Goal: Task Accomplishment & Management: Manage account settings

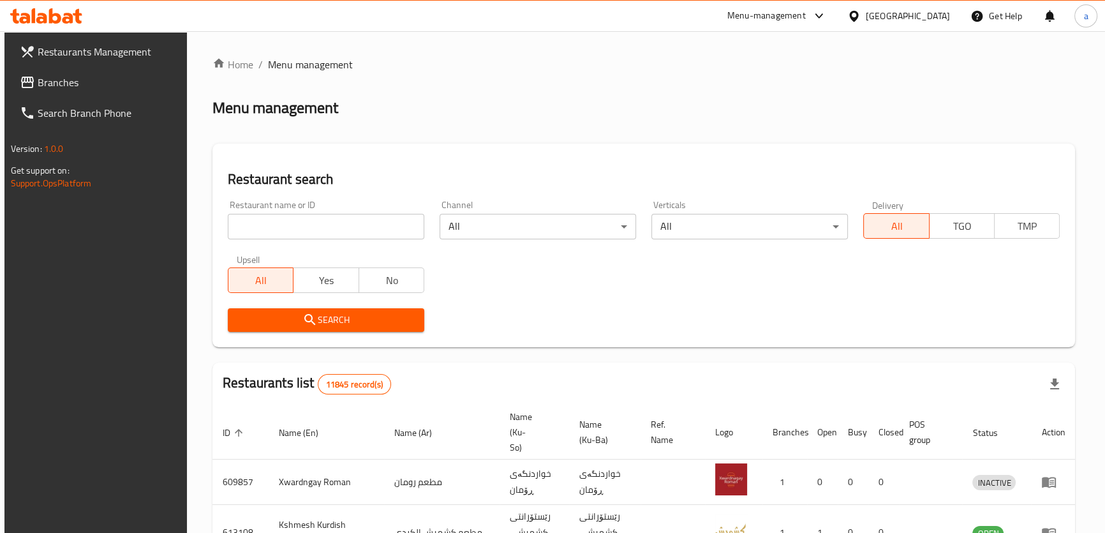
click at [330, 230] on input "search" at bounding box center [326, 227] width 196 height 26
click at [136, 94] on link "Branches" at bounding box center [99, 82] width 179 height 31
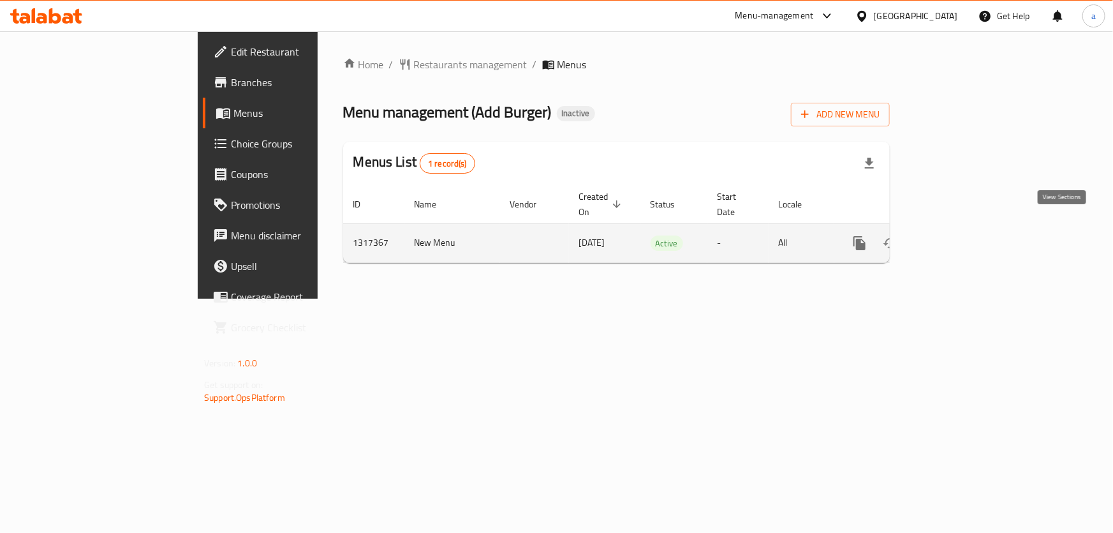
click at [967, 232] on link "enhanced table" at bounding box center [951, 243] width 31 height 31
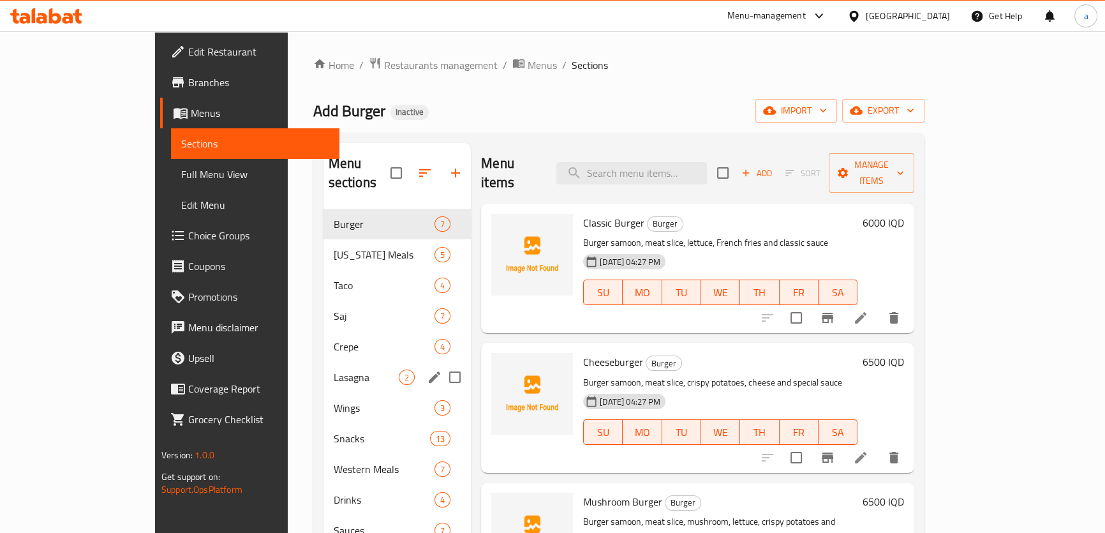
scroll to position [179, 0]
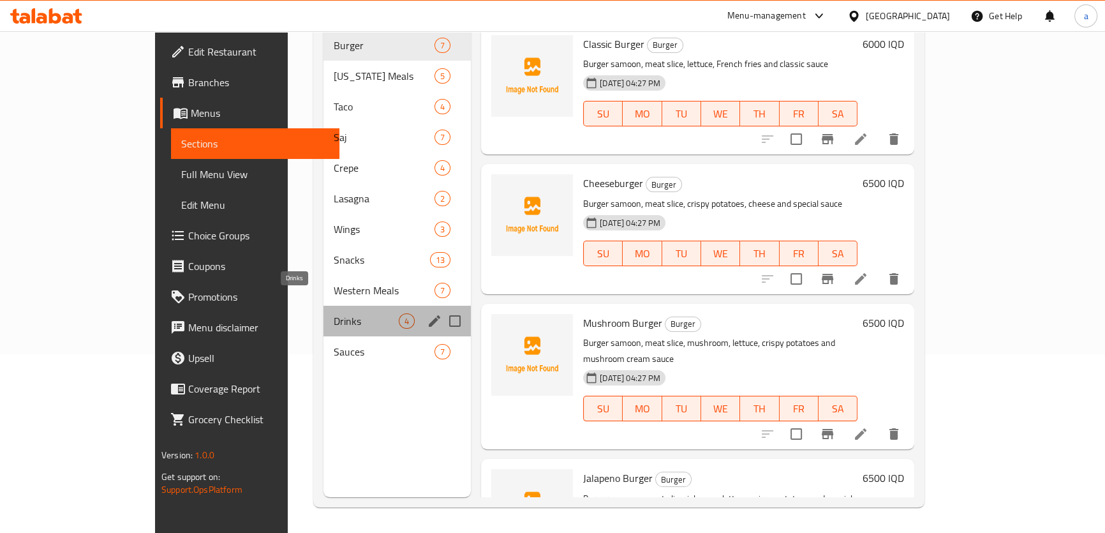
click at [334, 313] on span "Drinks" at bounding box center [366, 320] width 65 height 15
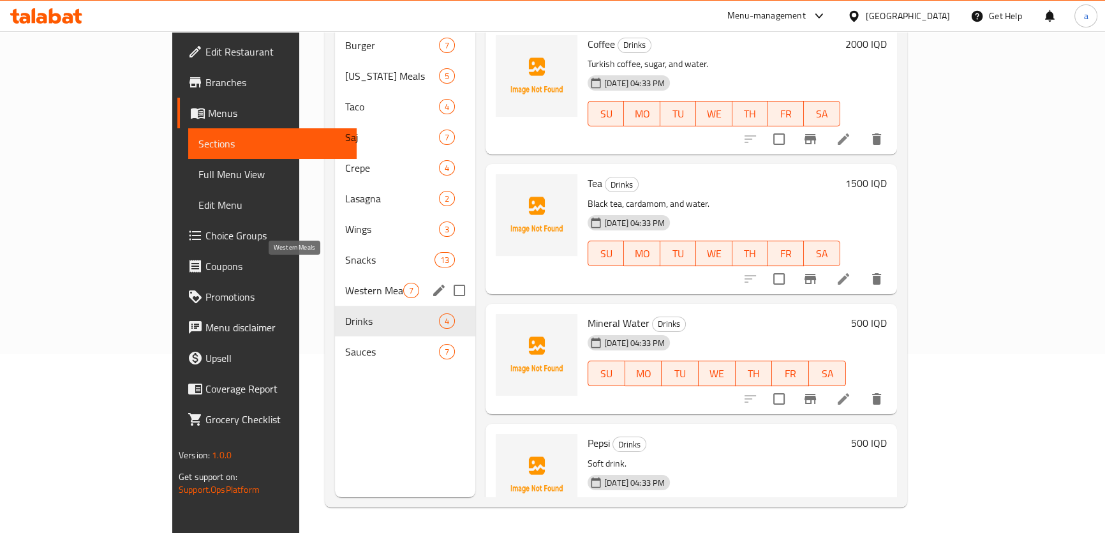
click at [345, 283] on span "Western Meals" at bounding box center [374, 290] width 58 height 15
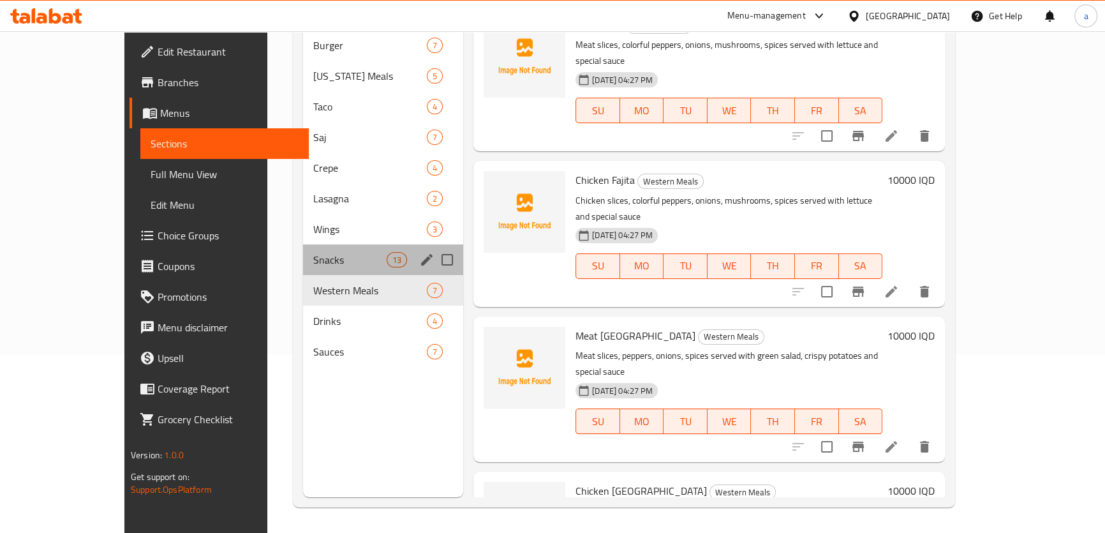
click at [303, 251] on div "Snacks 13" at bounding box center [383, 259] width 161 height 31
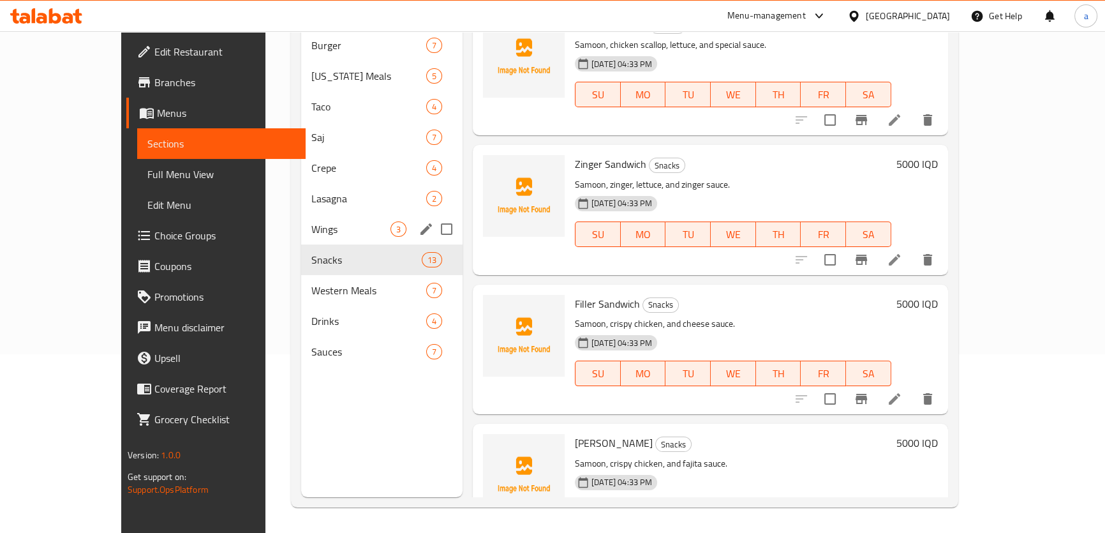
click at [311, 221] on span "Wings" at bounding box center [350, 228] width 79 height 15
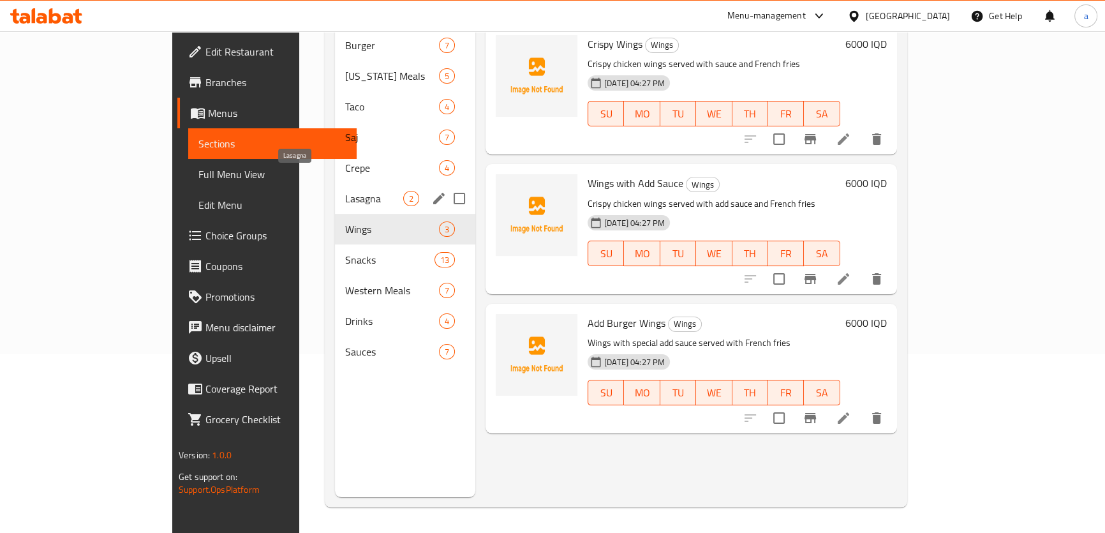
click at [345, 191] on span "Lasagna" at bounding box center [374, 198] width 58 height 15
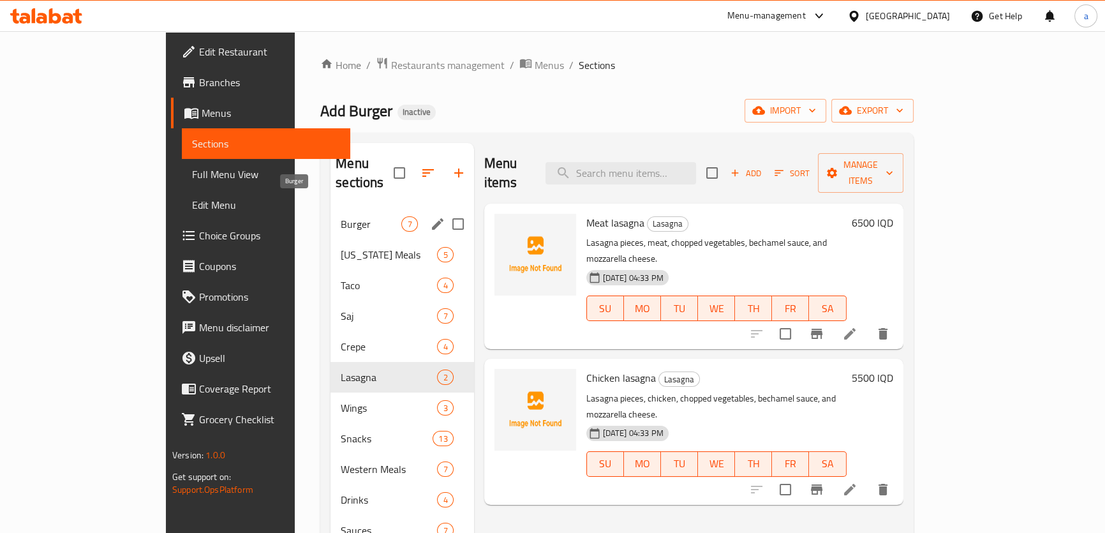
click at [341, 216] on span "Burger" at bounding box center [371, 223] width 61 height 15
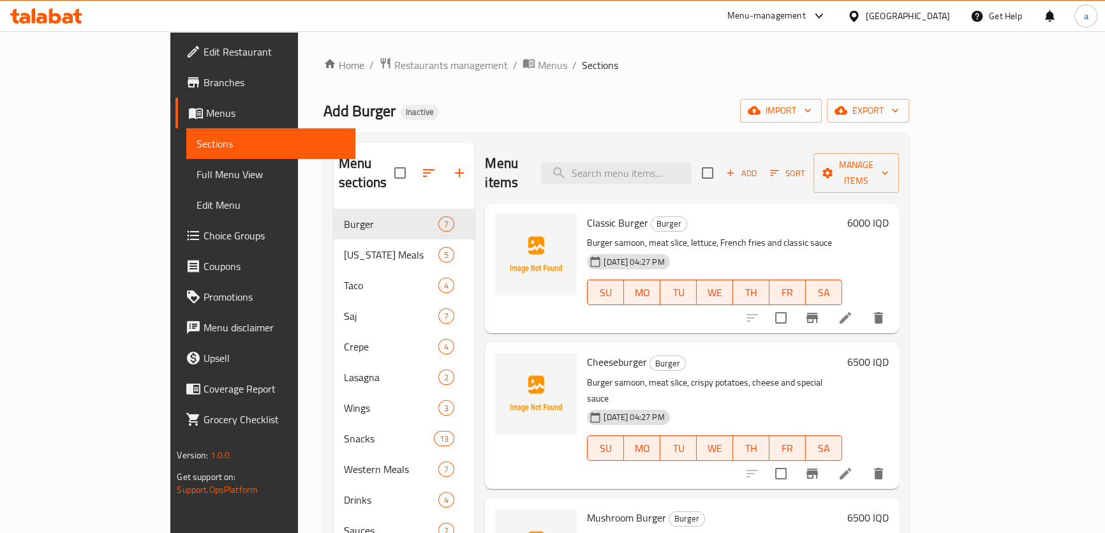
click at [863, 308] on li at bounding box center [845, 317] width 36 height 23
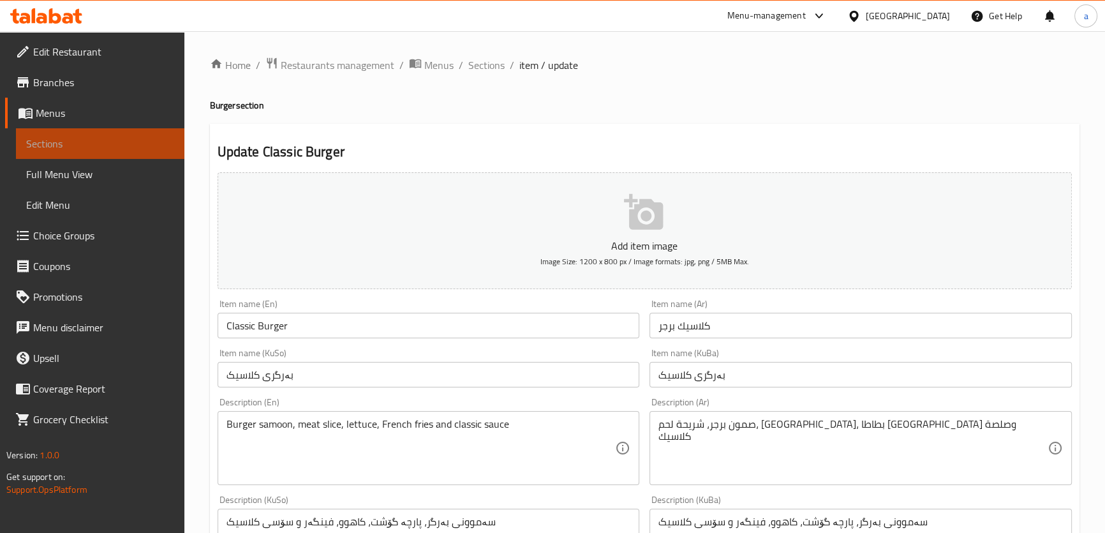
click at [121, 151] on span "Sections" at bounding box center [100, 143] width 148 height 15
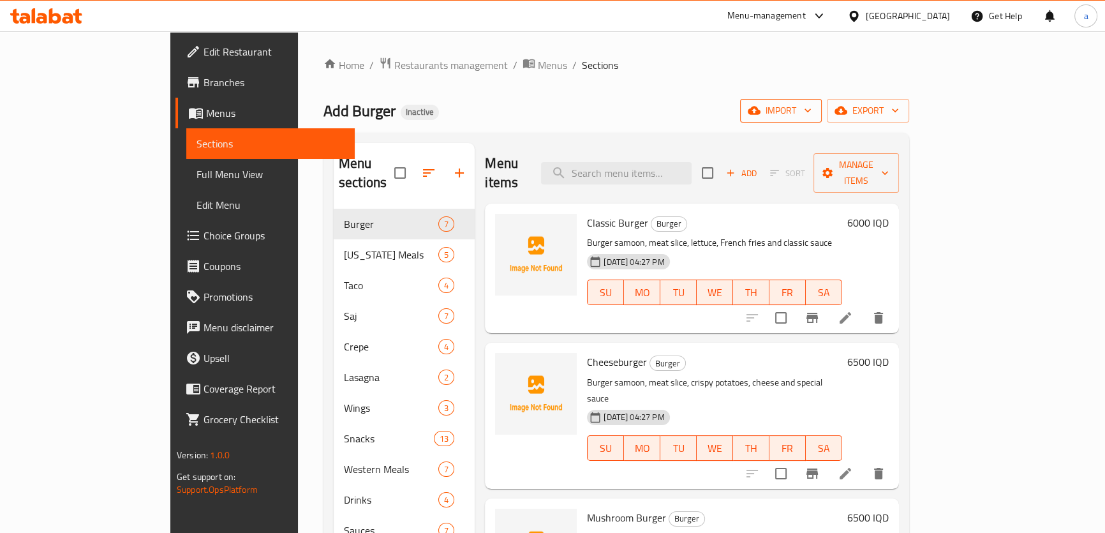
click at [821, 99] on button "import" at bounding box center [781, 111] width 82 height 24
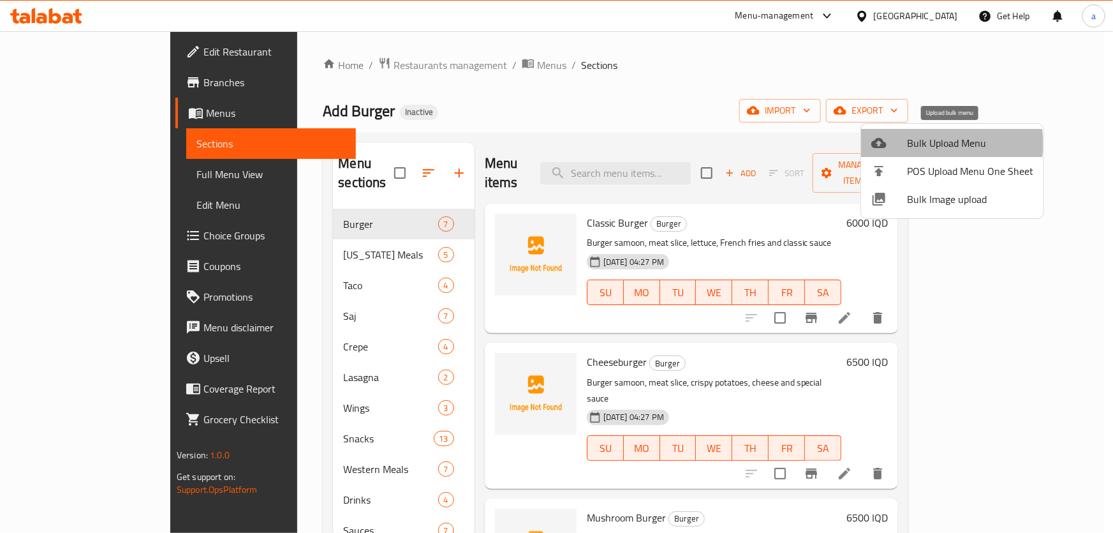
click at [948, 143] on span "Bulk Upload Menu" at bounding box center [970, 142] width 126 height 15
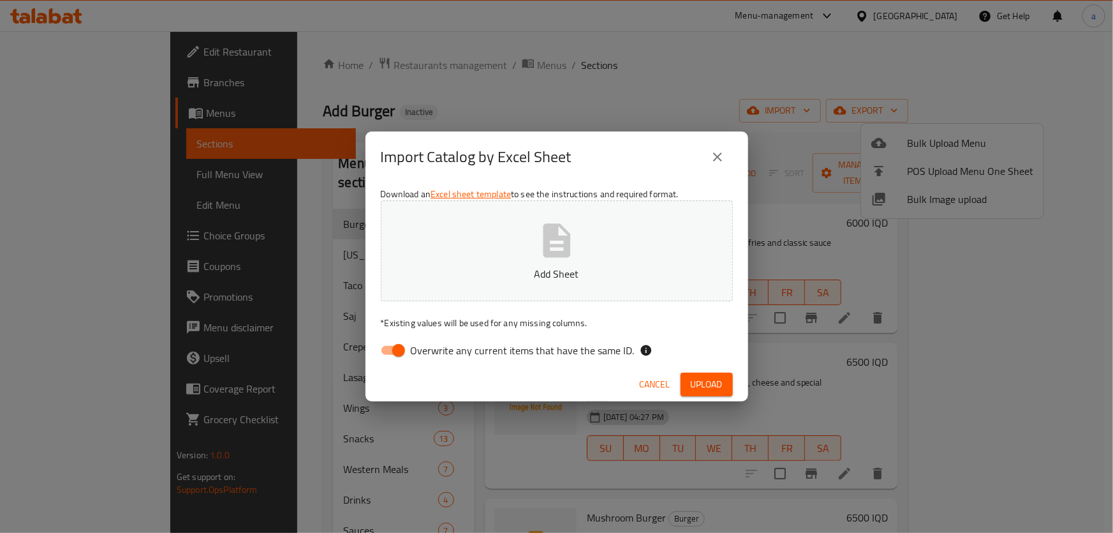
click at [384, 354] on input "Overwrite any current items that have the same ID." at bounding box center [398, 350] width 73 height 24
checkbox input "false"
click at [601, 190] on div "Download an Excel sheet template to see the instructions and required format. A…" at bounding box center [556, 274] width 383 height 185
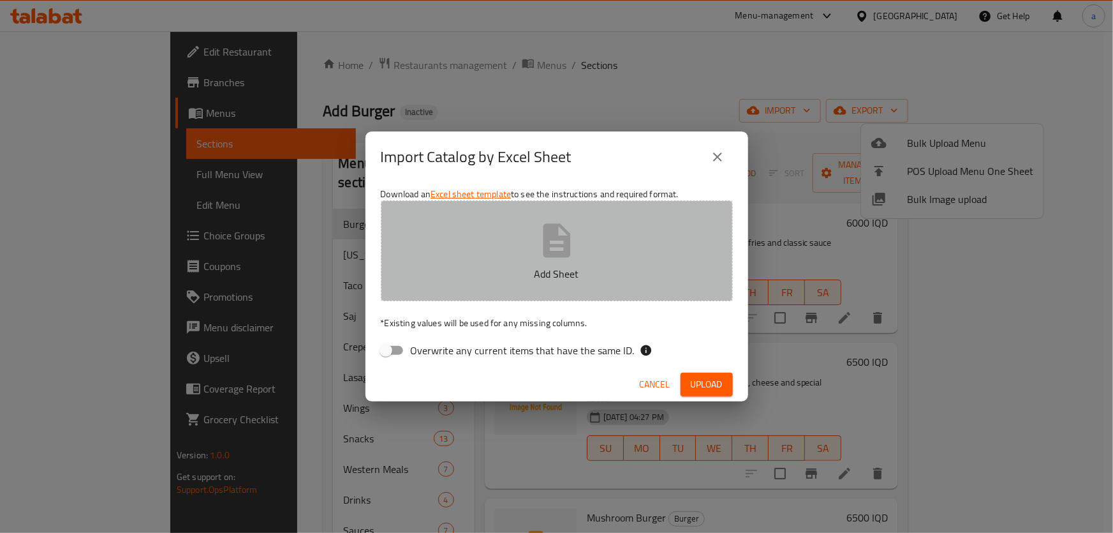
click at [571, 233] on icon "button" at bounding box center [556, 240] width 41 height 41
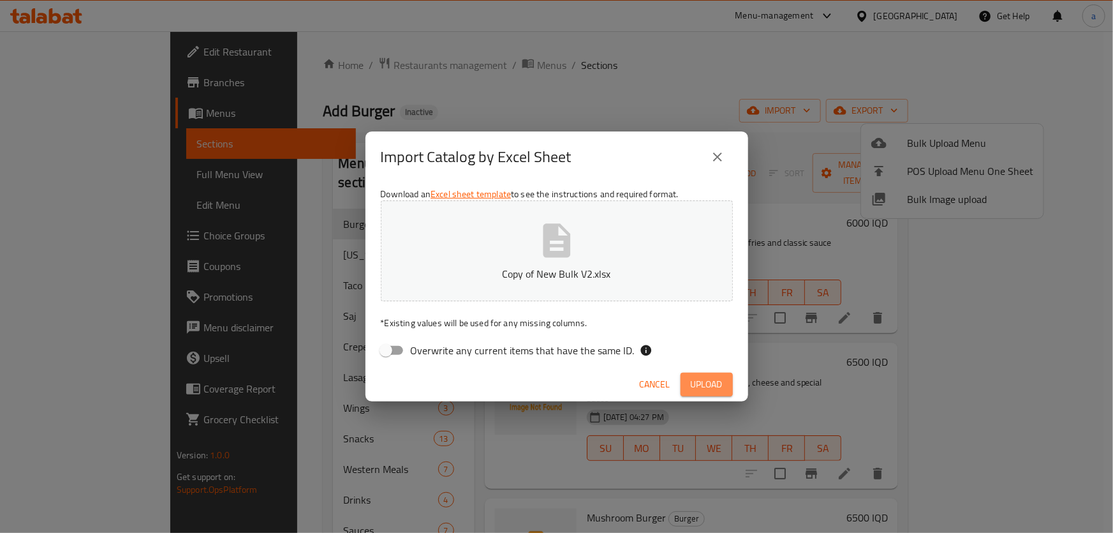
click at [703, 385] on span "Upload" at bounding box center [707, 384] width 32 height 16
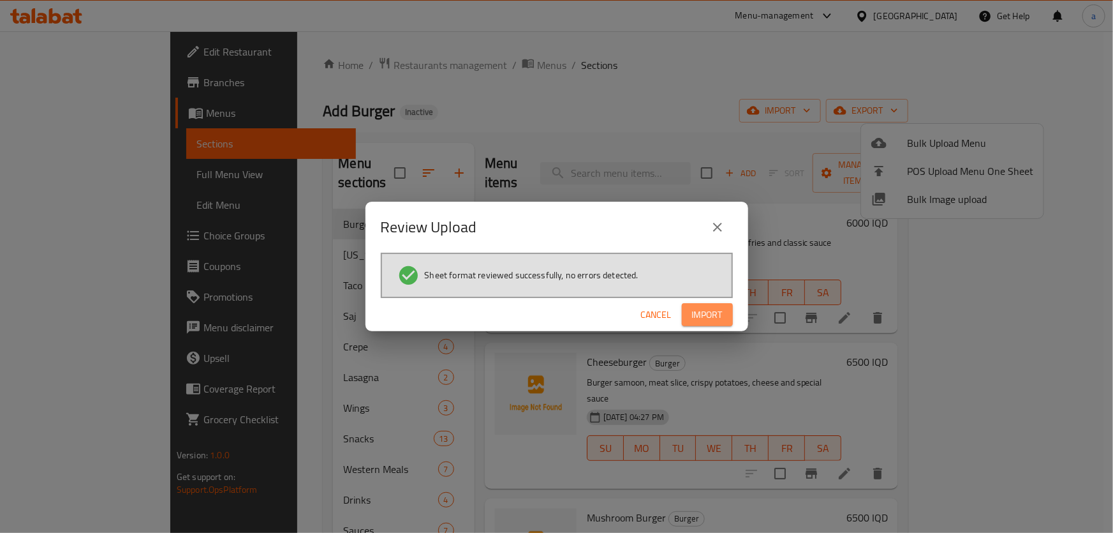
click at [709, 312] on span "Import" at bounding box center [707, 315] width 31 height 16
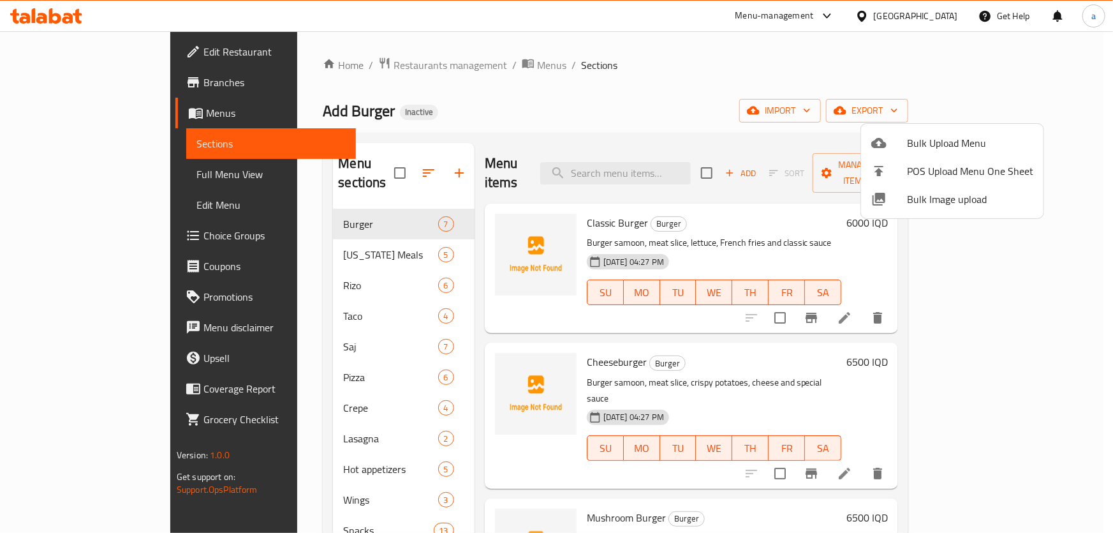
click at [140, 170] on div at bounding box center [556, 266] width 1113 height 533
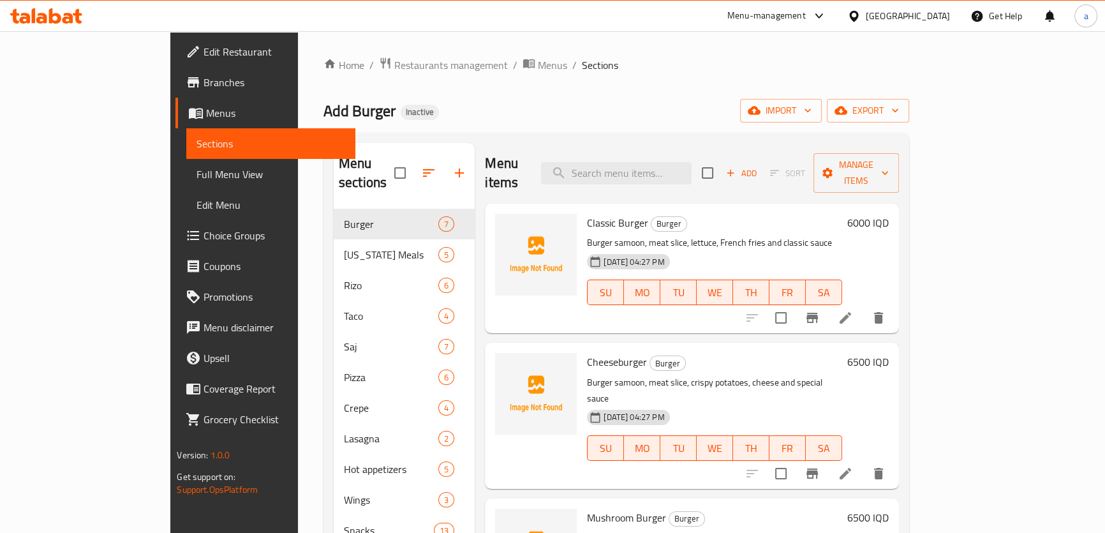
click at [196, 170] on span "Full Menu View" at bounding box center [270, 173] width 148 height 15
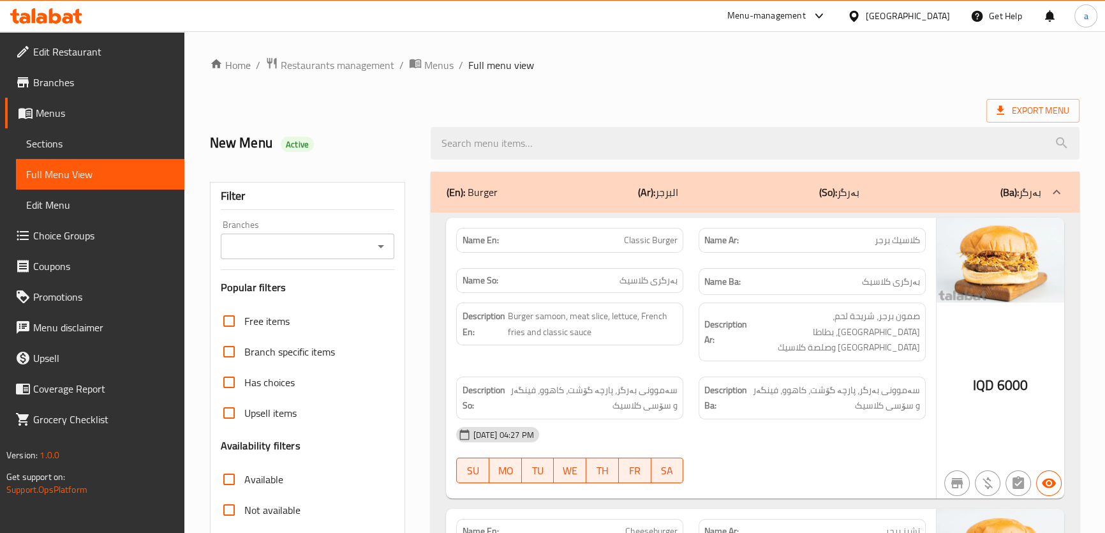
click at [388, 249] on icon "Open" at bounding box center [380, 246] width 15 height 15
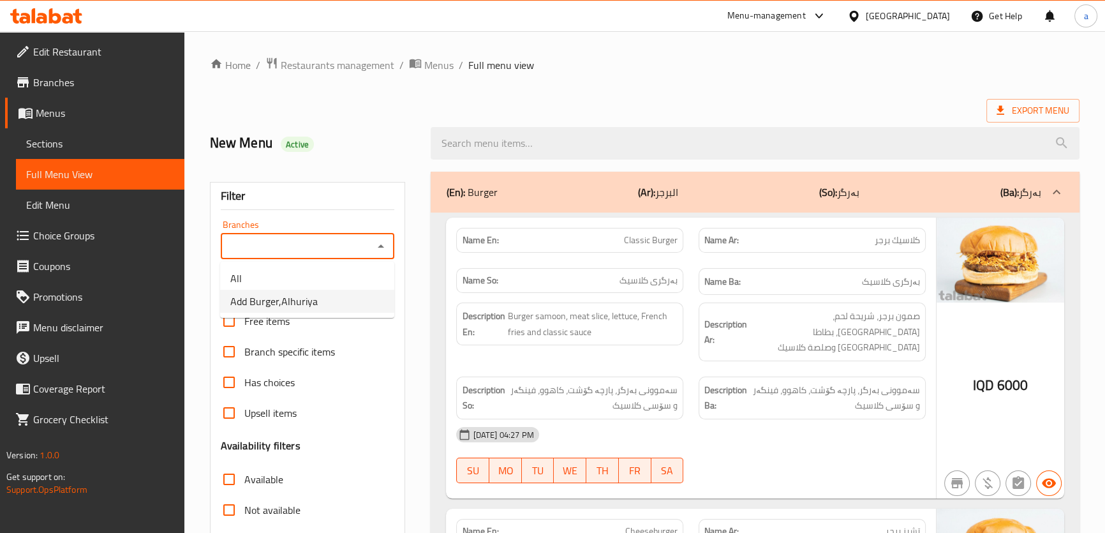
click at [357, 298] on li "Add Burger,Alhuriya" at bounding box center [307, 301] width 174 height 23
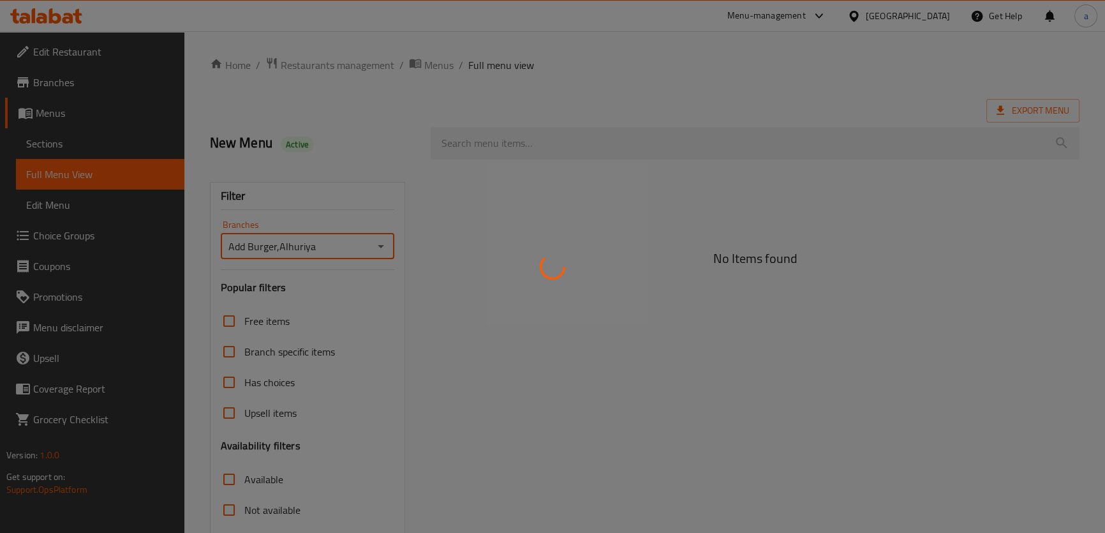
type input "Add Burger,Alhuriya"
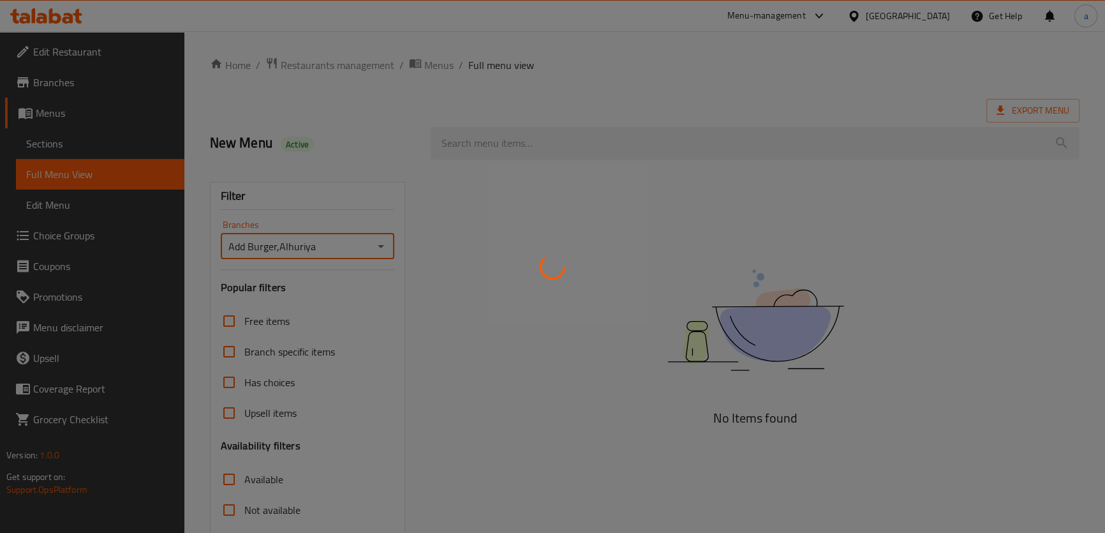
scroll to position [145, 0]
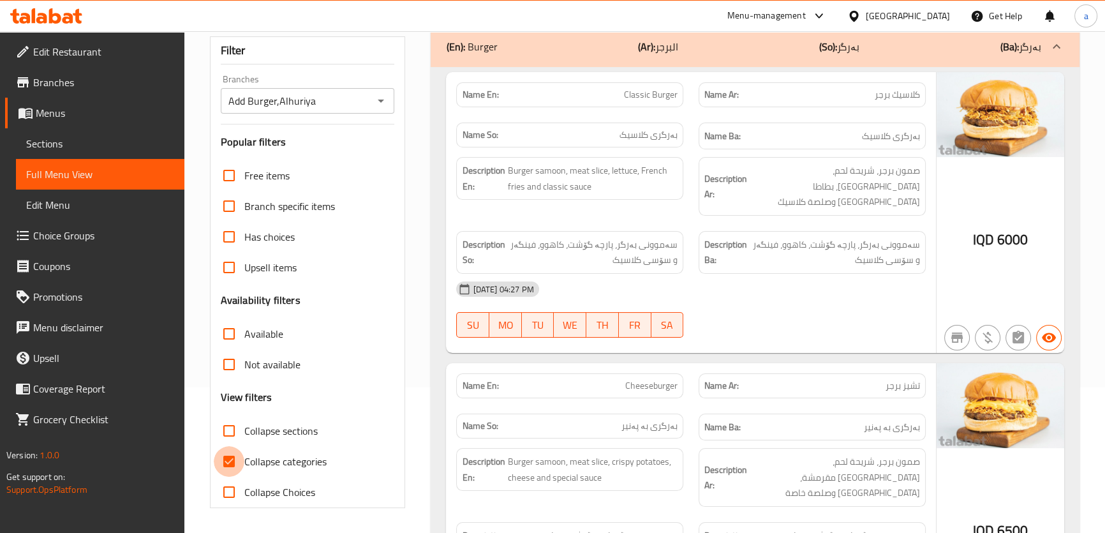
click at [223, 459] on input "Collapse categories" at bounding box center [229, 461] width 31 height 31
checkbox input "false"
click at [228, 425] on input "Collapse sections" at bounding box center [229, 430] width 31 height 31
checkbox input "true"
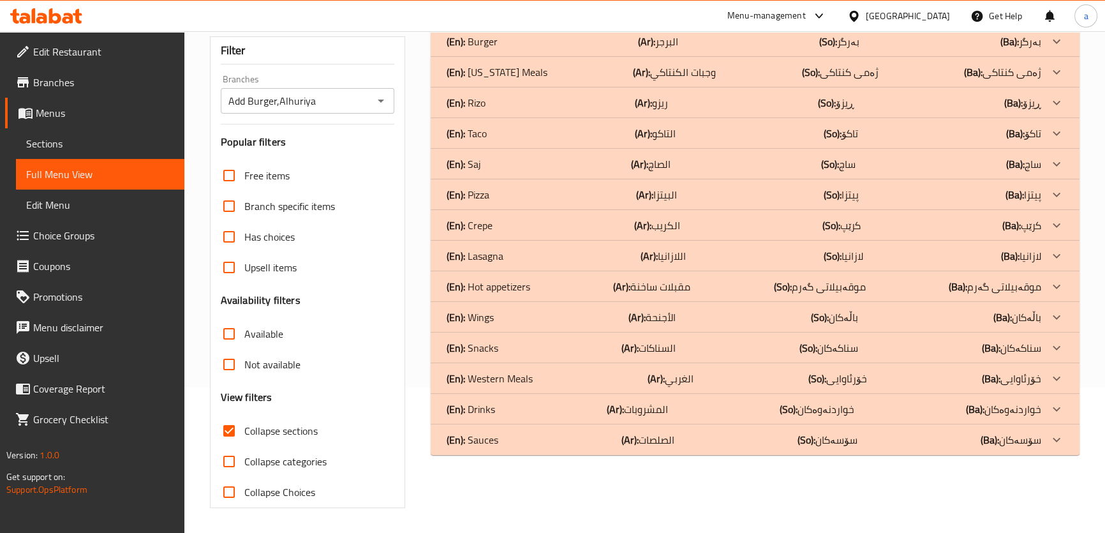
click at [511, 291] on p "(En): Hot appetizers" at bounding box center [488, 286] width 84 height 15
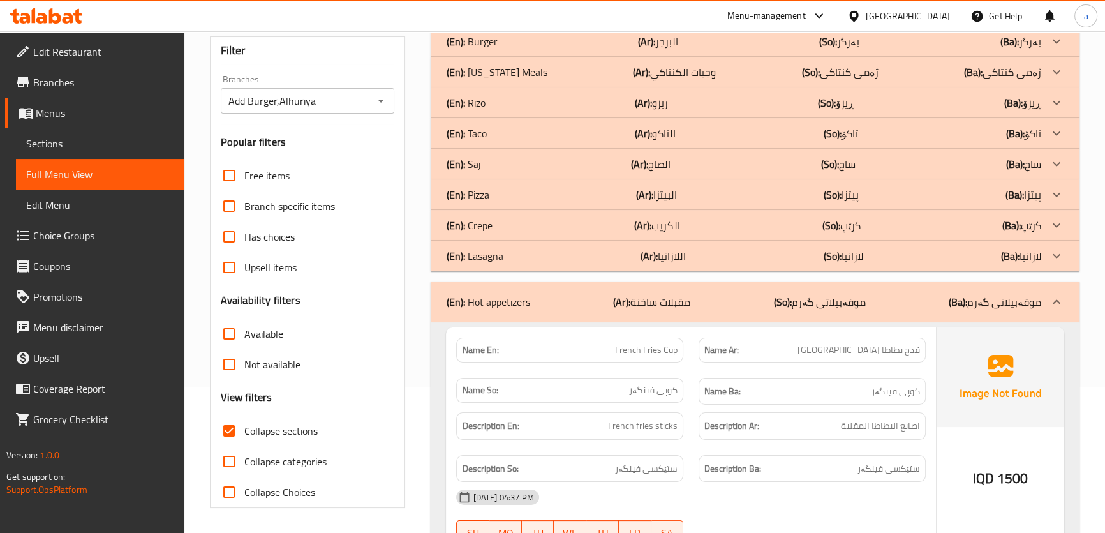
click at [517, 194] on div "(En): Pizza (Ar): البيتزا (So): پیتزا (Ba): پیتزا" at bounding box center [743, 194] width 594 height 15
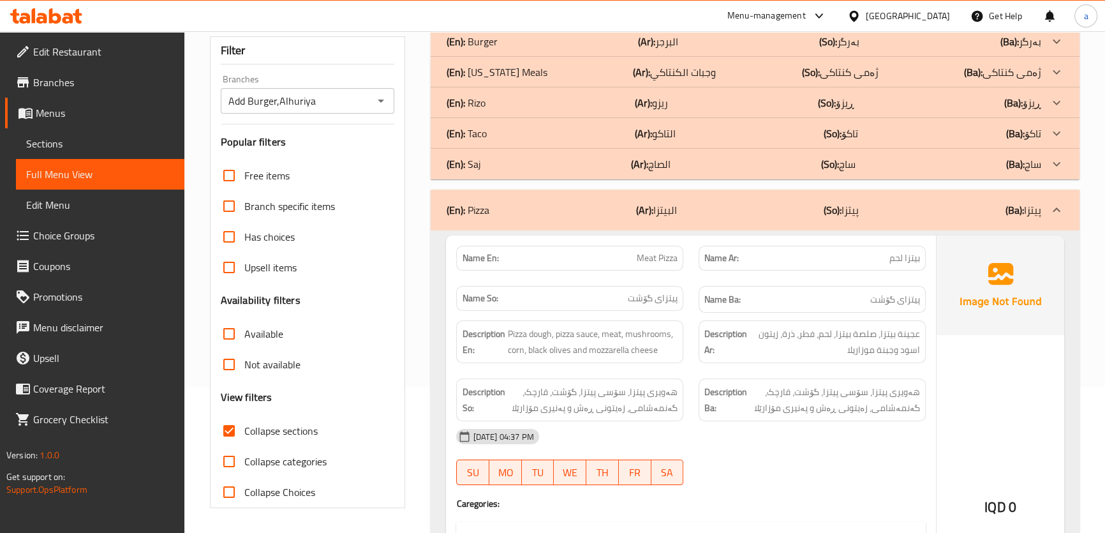
click at [528, 99] on div "(En): [PERSON_NAME] (Ar): ريزو (So): ڕیزۆ (Ba): ڕیزۆ" at bounding box center [743, 102] width 594 height 15
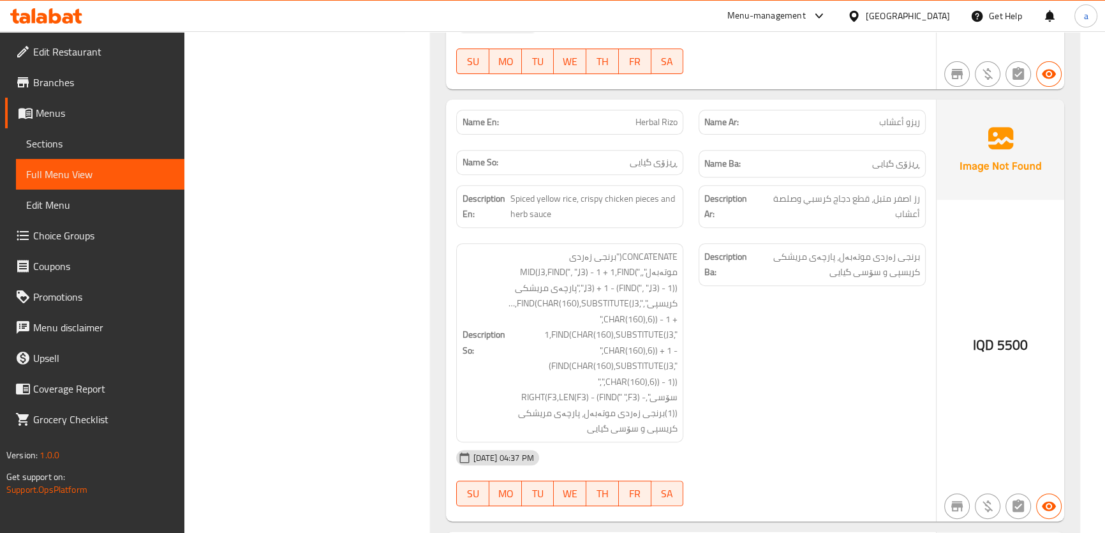
scroll to position [532, 0]
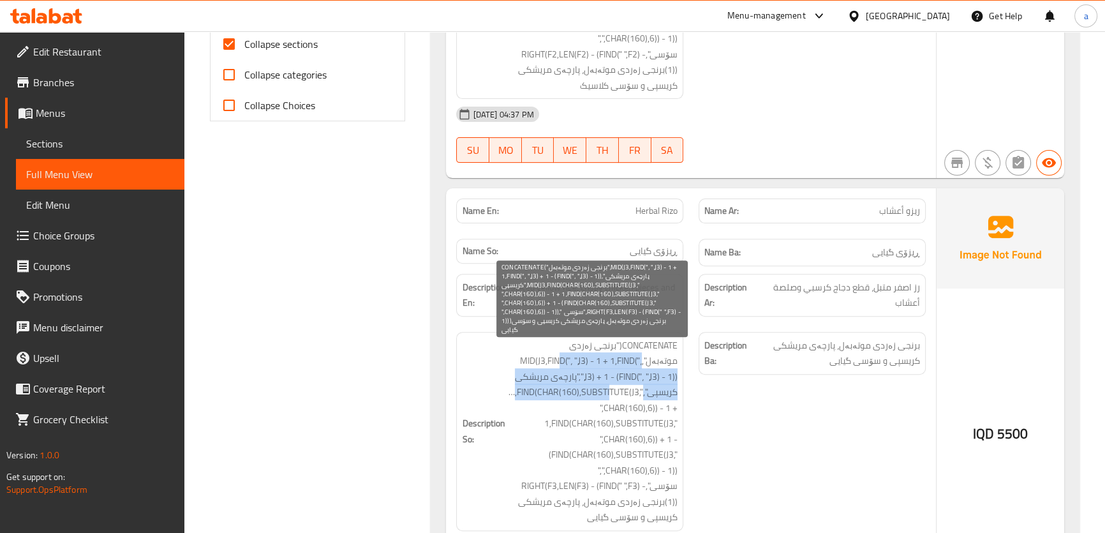
drag, startPoint x: 561, startPoint y: 365, endPoint x: 612, endPoint y: 399, distance: 60.9
click at [611, 398] on span "CONCATENATE("برنجی زەردی موتەبەل",MID(J3,FIND("، ",J3) - 1 + 1,FIND("، ",J3) + …" at bounding box center [592, 430] width 170 height 187
click at [648, 402] on span "CONCATENATE("برنجی زەردی موتەبەل",MID(J3,FIND("، ",J3) - 1 + 1,FIND("، ",J3) + …" at bounding box center [592, 430] width 170 height 187
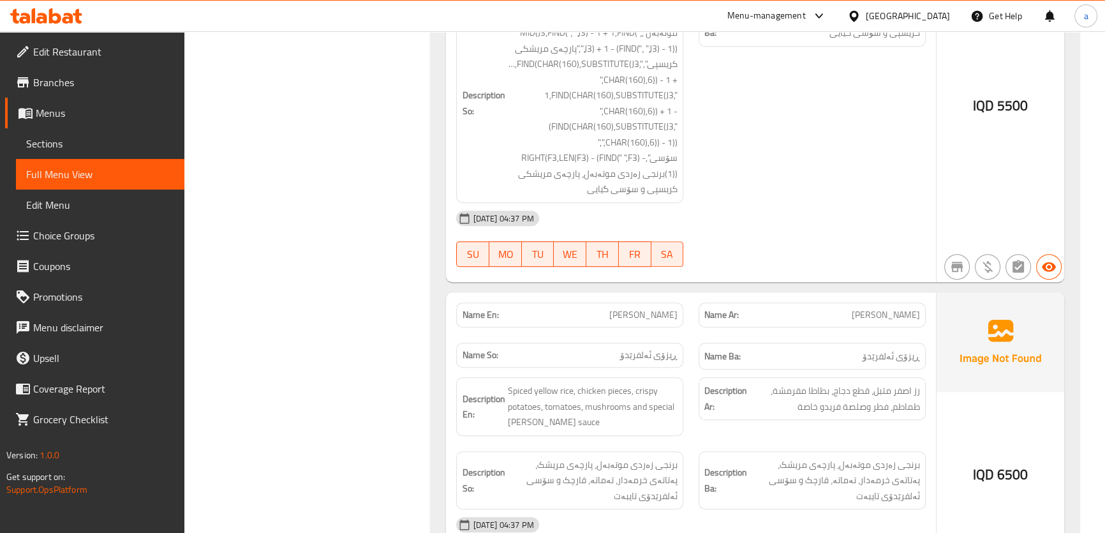
scroll to position [725, 0]
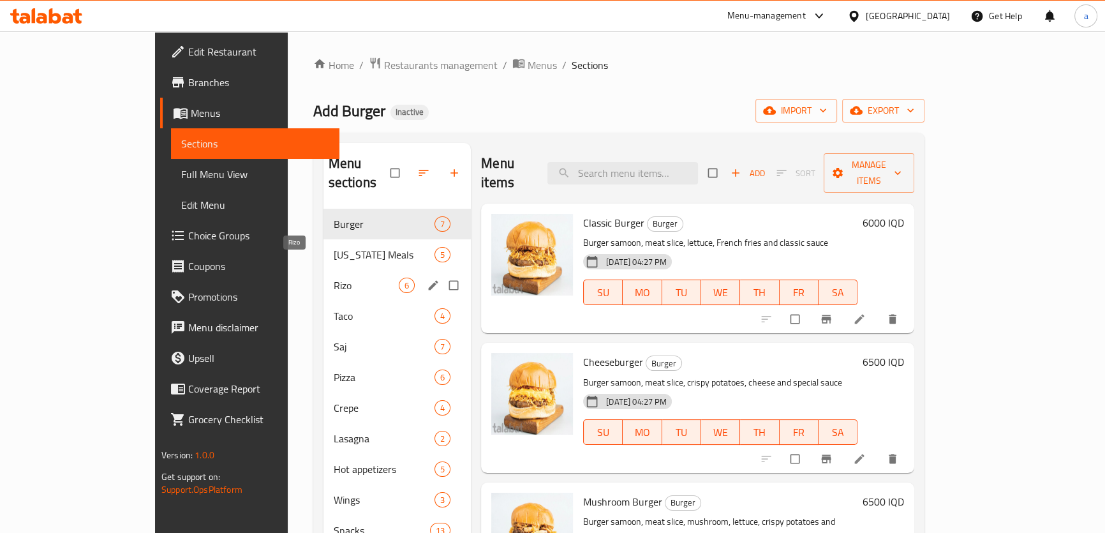
click at [334, 277] on span "Rizo" at bounding box center [366, 284] width 65 height 15
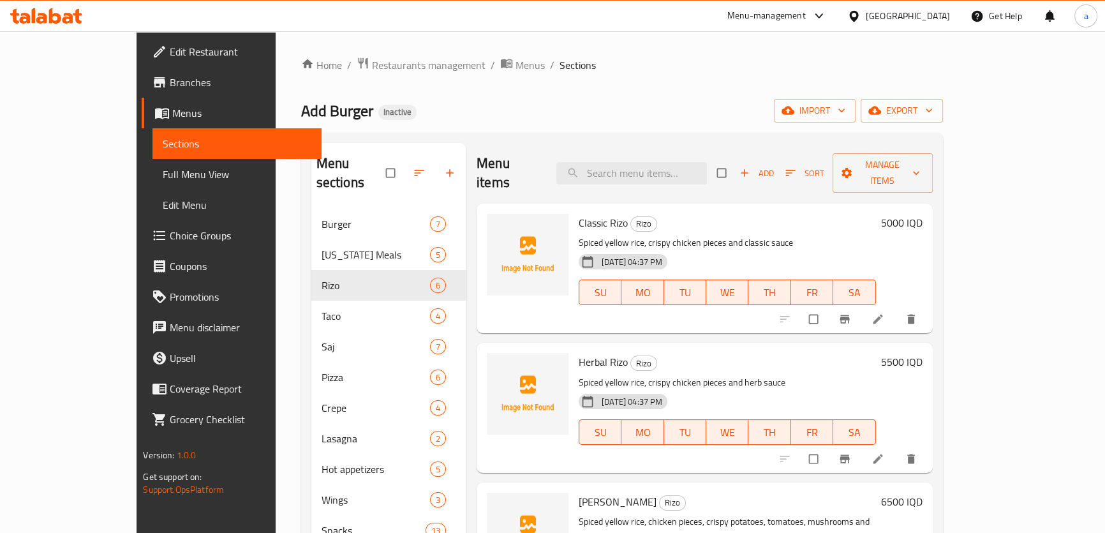
click at [884, 312] on icon at bounding box center [877, 318] width 13 height 13
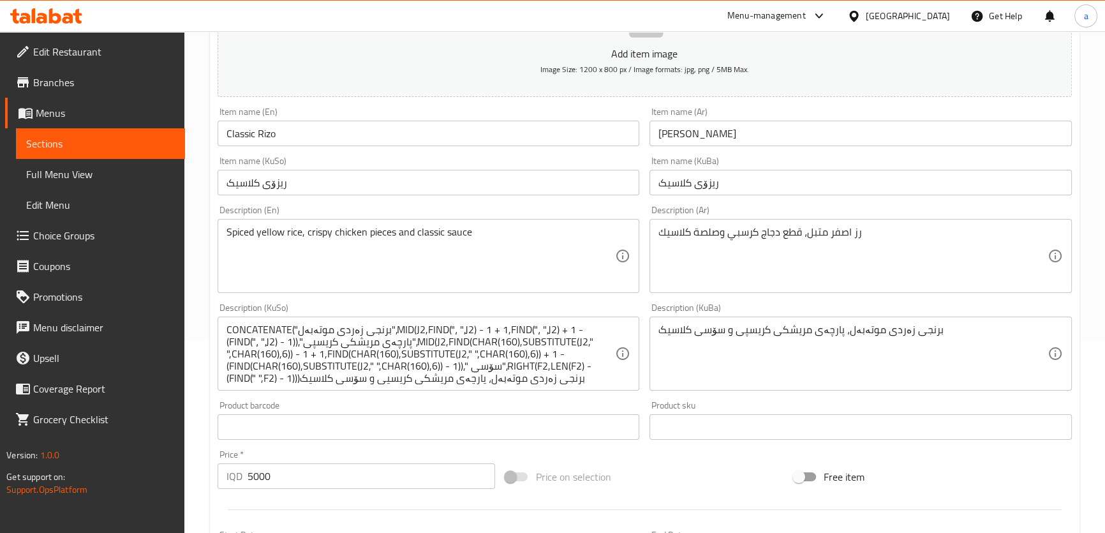
scroll to position [193, 0]
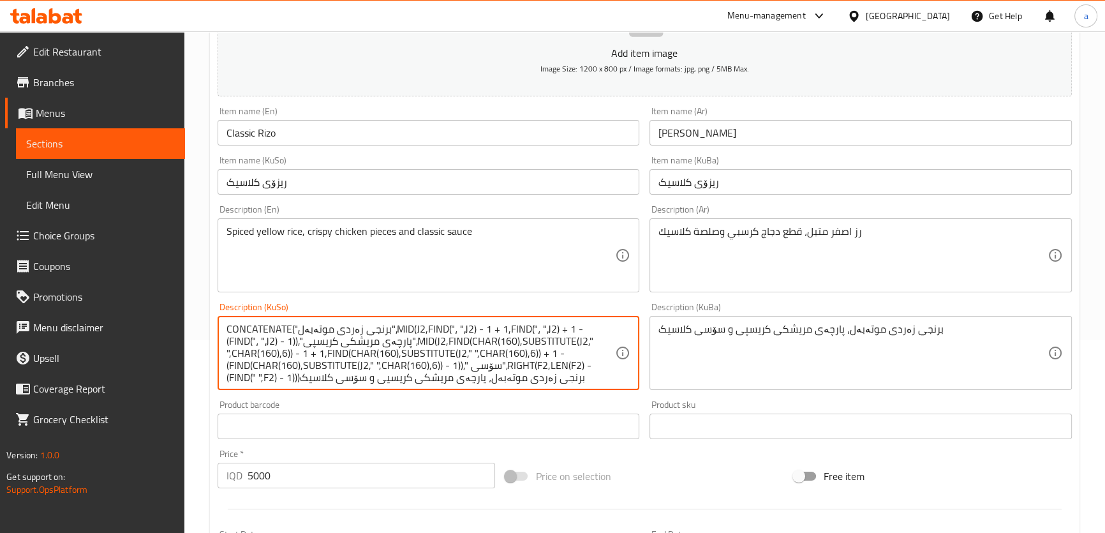
click at [538, 337] on textarea "CONCATENATE("برنجی زەردی موتەبەل",MID(J2,FIND("، ",J2) - 1 + 1,FIND("، ",J2) + …" at bounding box center [420, 353] width 389 height 61
click at [538, 338] on textarea "CONCATENATE("برنجی زەردی موتەبەل",MID(J2,FIND("، ",J2) - 1 + 1,FIND("، ",J2) + …" at bounding box center [420, 353] width 389 height 61
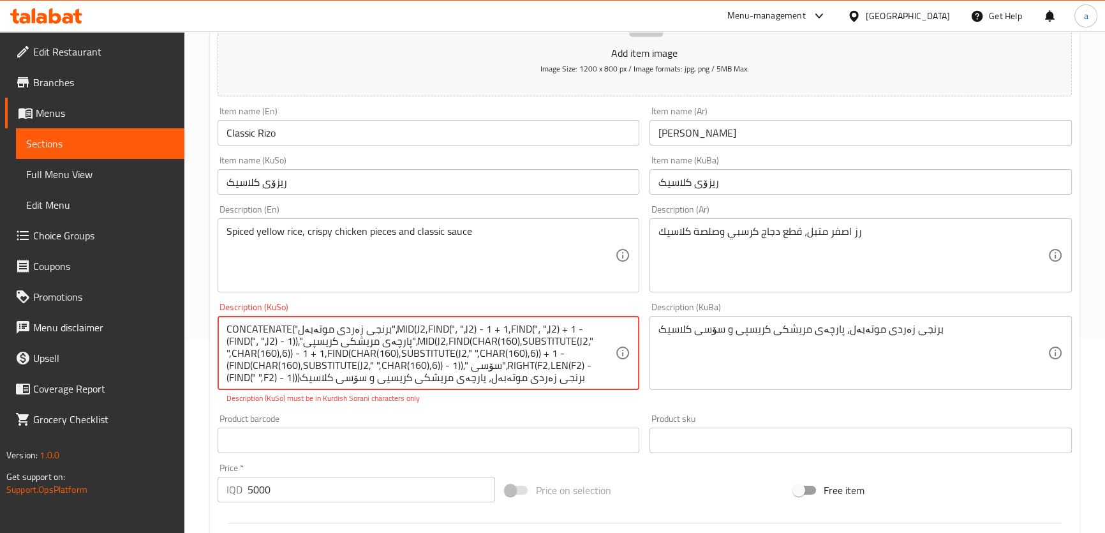
click at [470, 323] on textarea "CONCATENATE("برنجی زەردی موتەبەل",MID(J2,FIND("، ",J2) - 1 + 1,FIND("، ",J2) + …" at bounding box center [420, 353] width 389 height 61
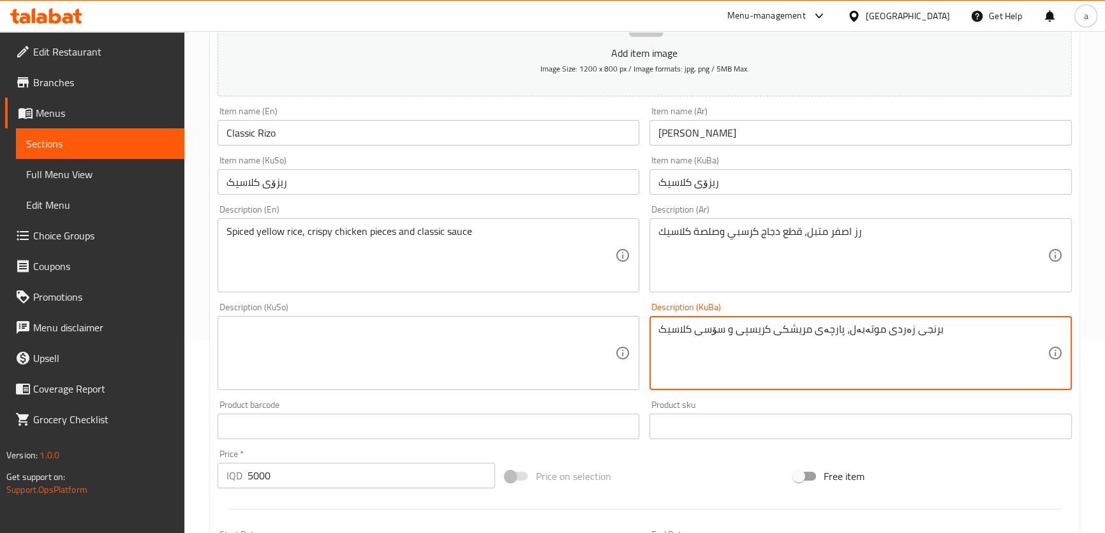
drag, startPoint x: 956, startPoint y: 323, endPoint x: 593, endPoint y: 336, distance: 363.1
click at [517, 339] on textarea at bounding box center [420, 353] width 389 height 61
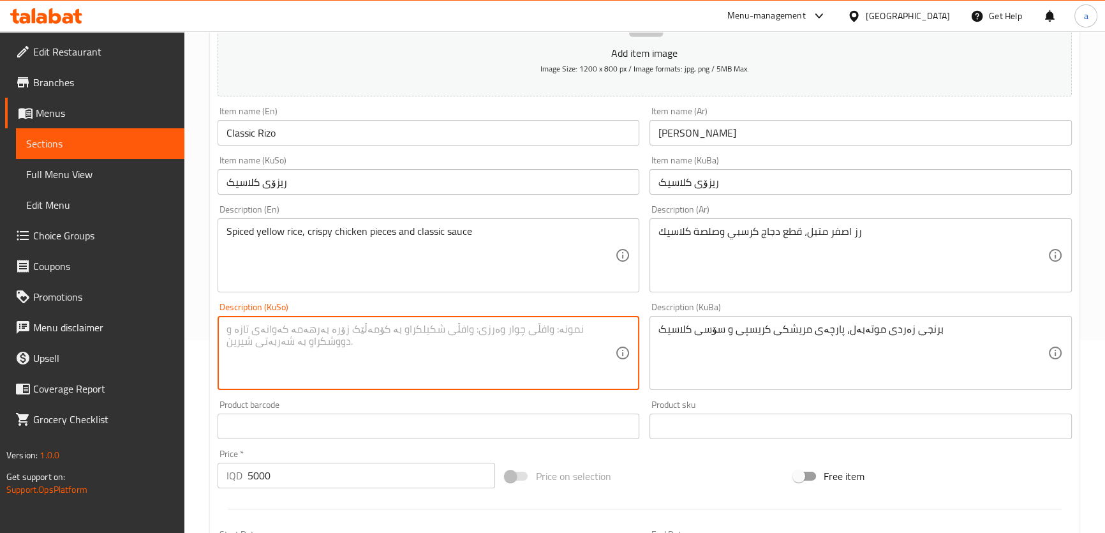
paste textarea "برنجی زەردی موتەبەل، پارچەی مریشکی کریسپی و سۆسی کلاسیک"
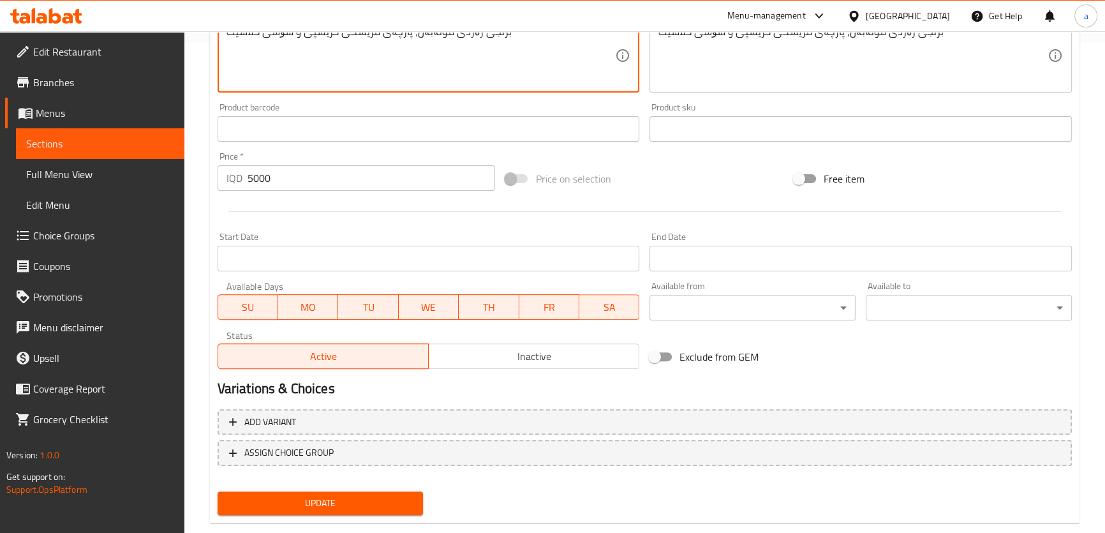
scroll to position [514, 0]
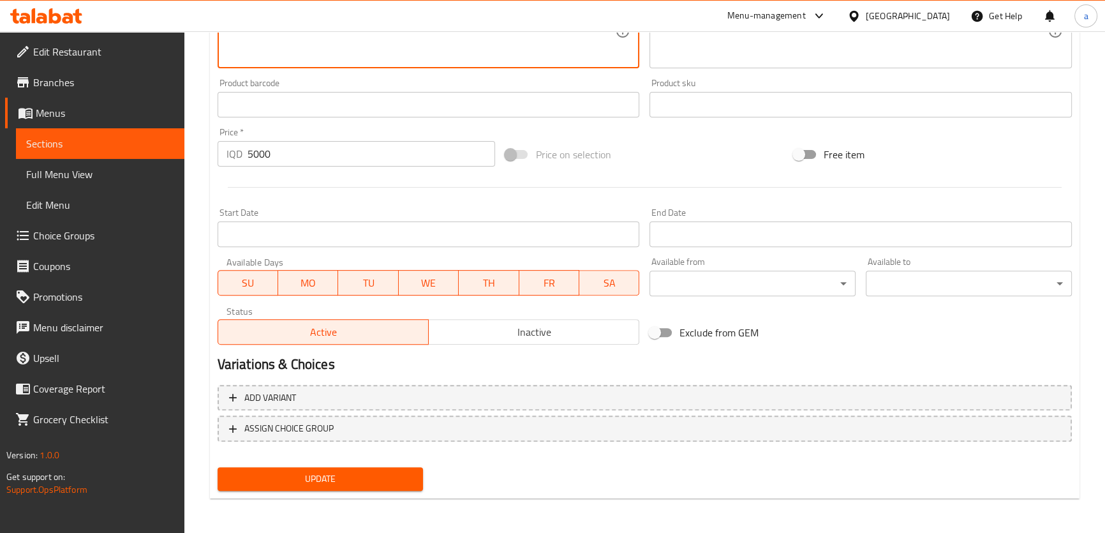
type textarea "برنجی زەردی موتەبەل، پارچەی مریشکی کریسپی و سۆسی کلاسیک"
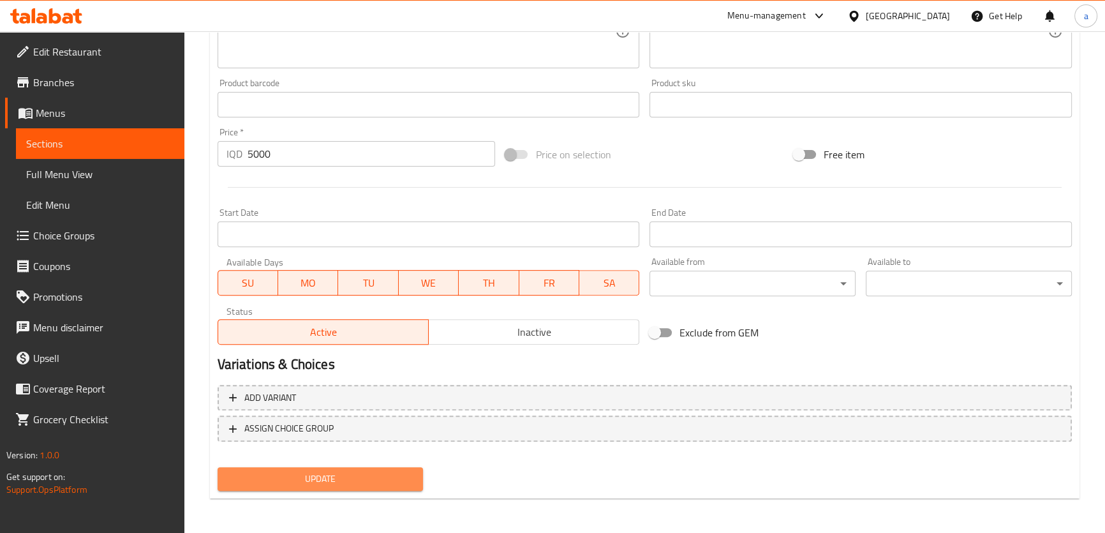
click at [393, 469] on button "Update" at bounding box center [320, 479] width 206 height 24
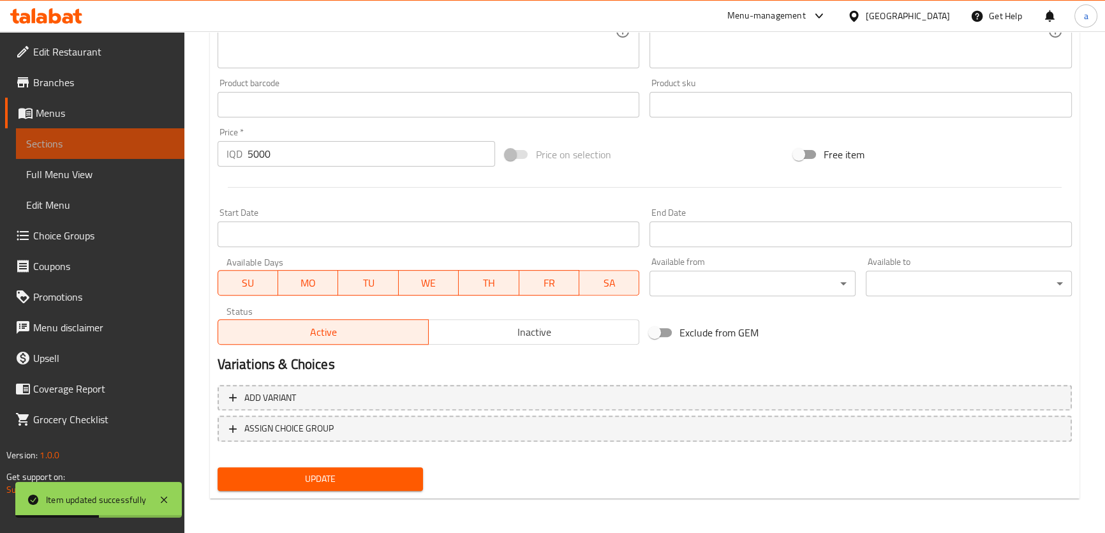
click at [160, 143] on span "Sections" at bounding box center [100, 143] width 148 height 15
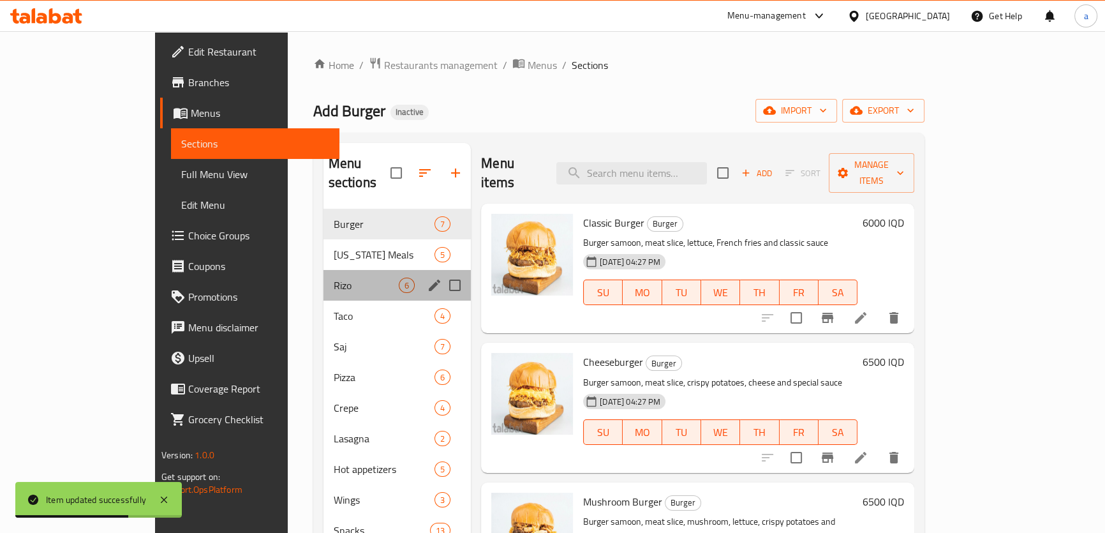
click at [323, 270] on div "Rizo 6" at bounding box center [397, 285] width 148 height 31
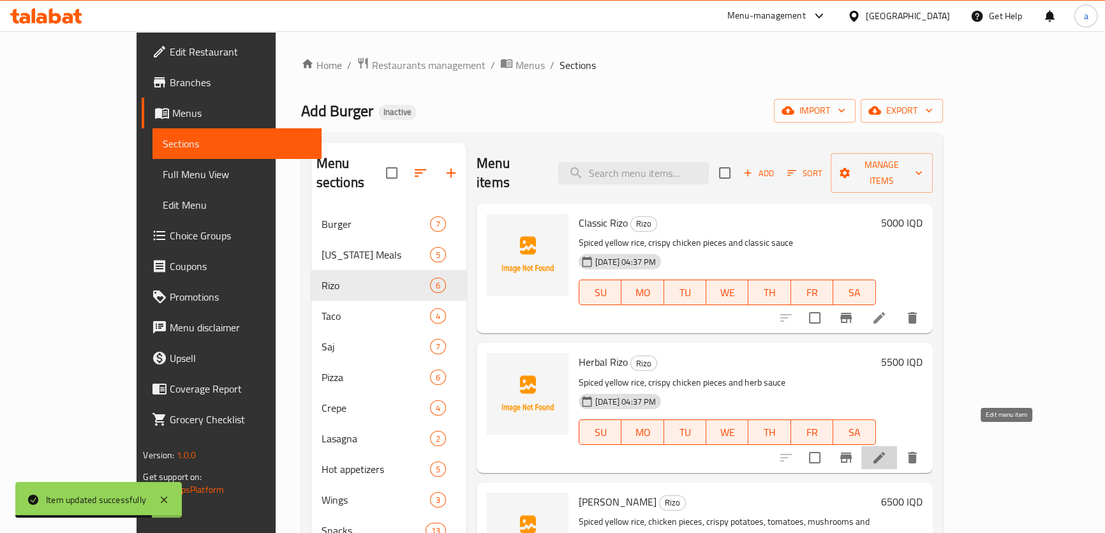
click at [886, 450] on icon at bounding box center [878, 457] width 15 height 15
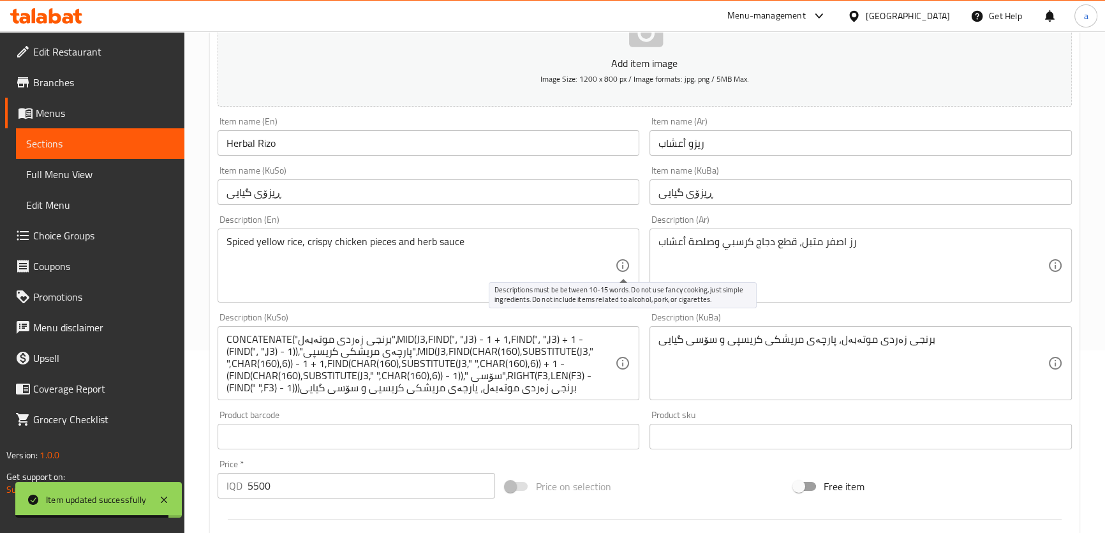
scroll to position [193, 0]
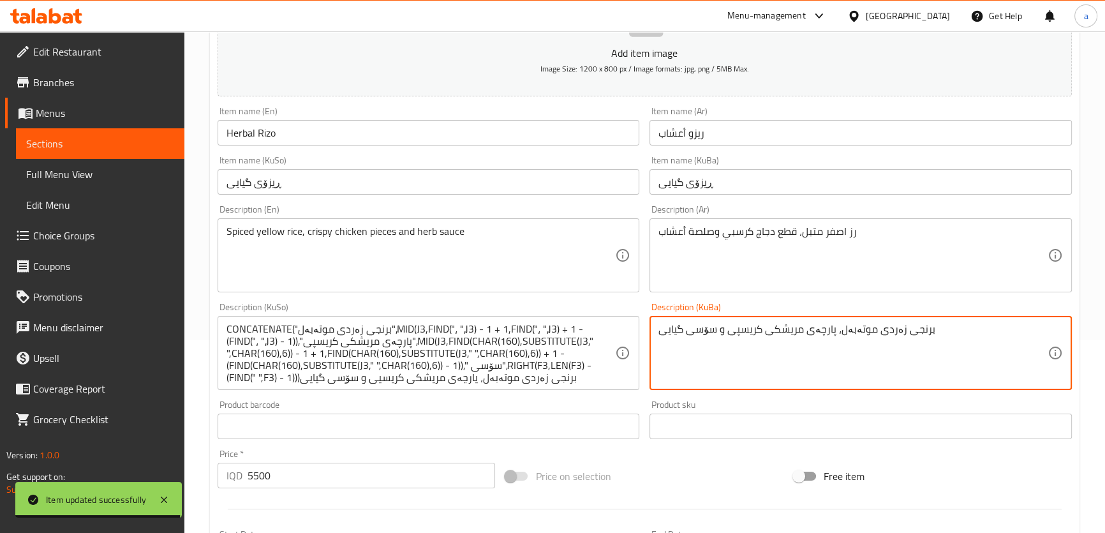
click at [745, 339] on textarea "برنجی زەردی موتەبەل، پارچەی مریشکی کریسپی و سۆسی گیایی" at bounding box center [852, 353] width 389 height 61
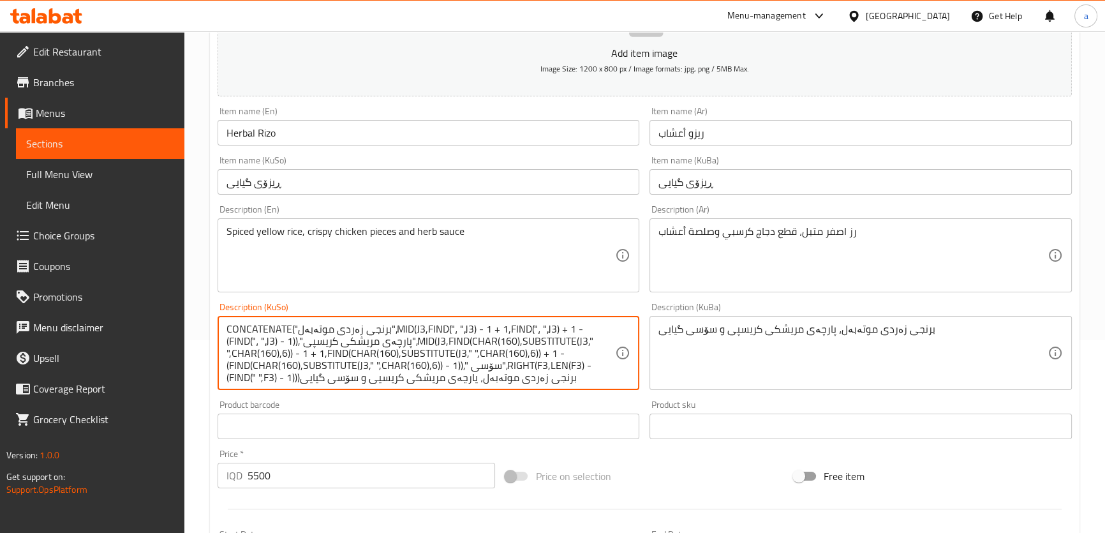
click at [497, 331] on textarea "CONCATENATE("برنجی زەردی موتەبەل",MID(J3,FIND("، ",J3) - 1 + 1,FIND("، ",J3) + …" at bounding box center [420, 353] width 389 height 61
paste textarea
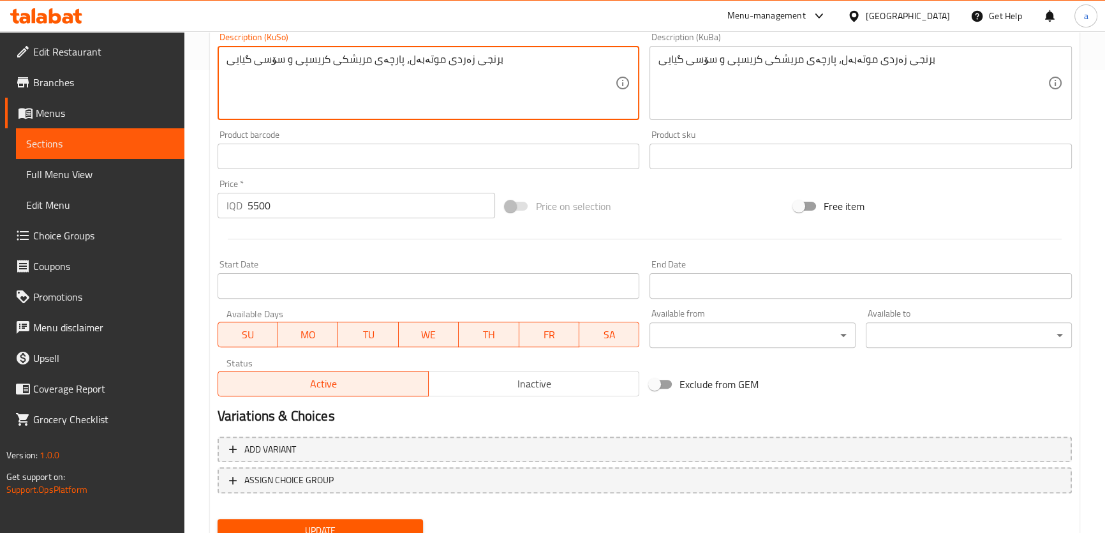
scroll to position [514, 0]
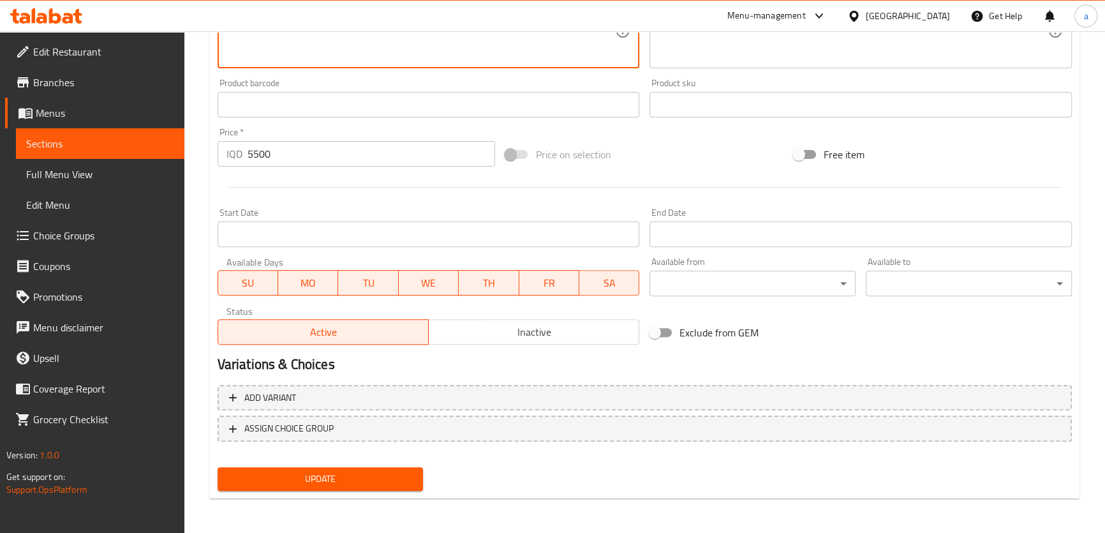
type textarea "برنجی زەردی موتەبەل، پارچەی مریشکی کریسپی و سۆسی گیایی"
click at [413, 460] on div "Add item image Image Size: 1200 x 800 px / Image formats: jpg, png / 5MB Max. I…" at bounding box center [644, 74] width 864 height 842
click at [409, 467] on button "Update" at bounding box center [320, 479] width 206 height 24
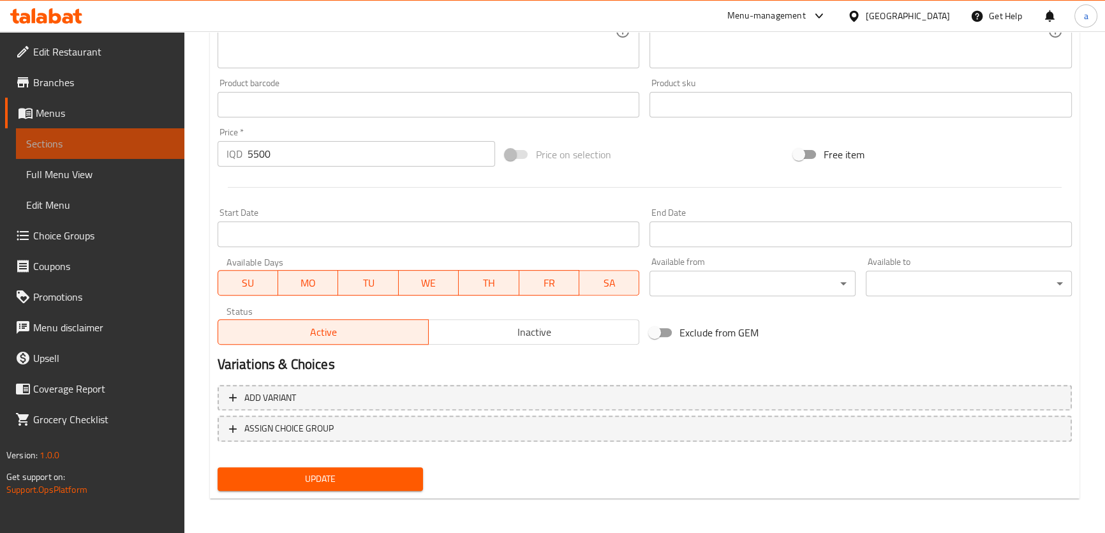
click at [168, 141] on span "Sections" at bounding box center [100, 143] width 148 height 15
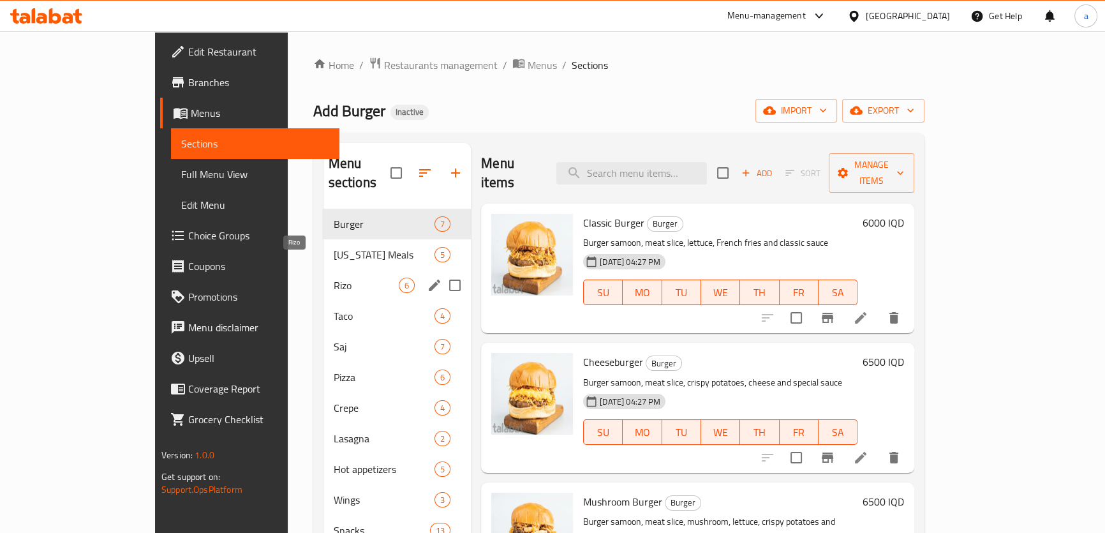
click at [334, 277] on span "Rizo" at bounding box center [366, 284] width 65 height 15
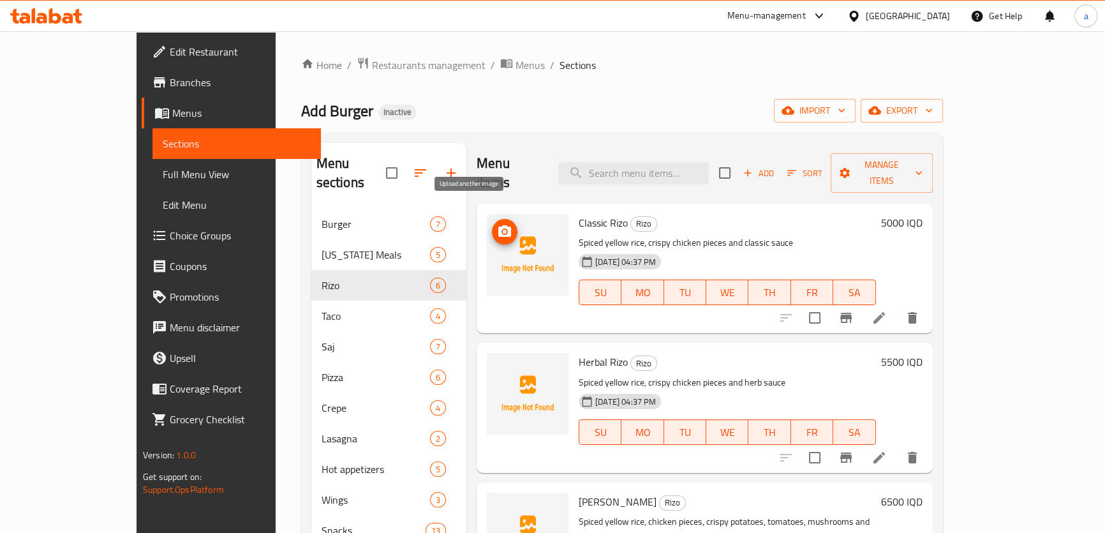
click at [487, 214] on img at bounding box center [528, 255] width 82 height 82
click at [498, 225] on icon "upload picture" at bounding box center [504, 230] width 13 height 11
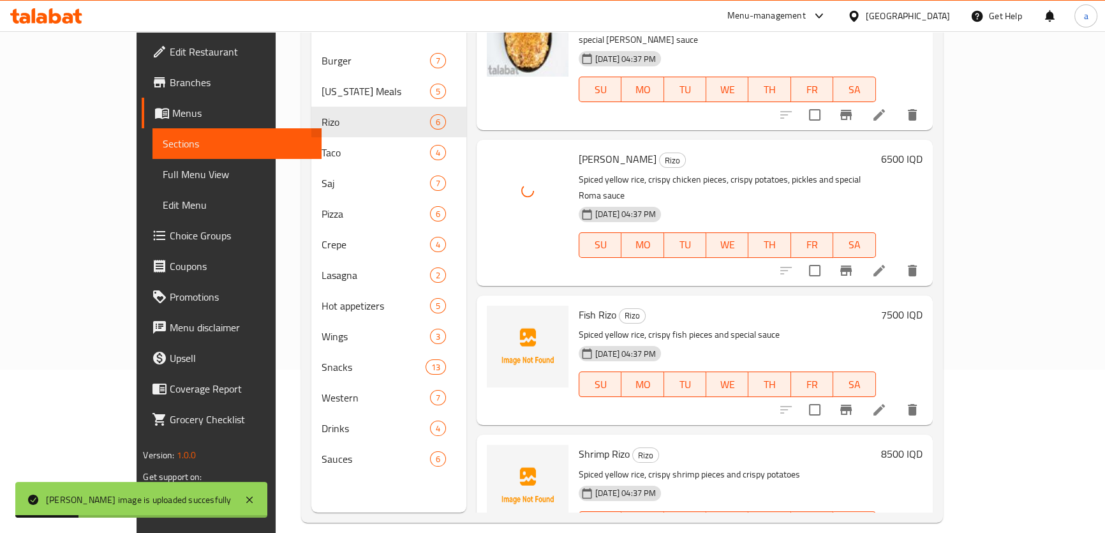
scroll to position [179, 0]
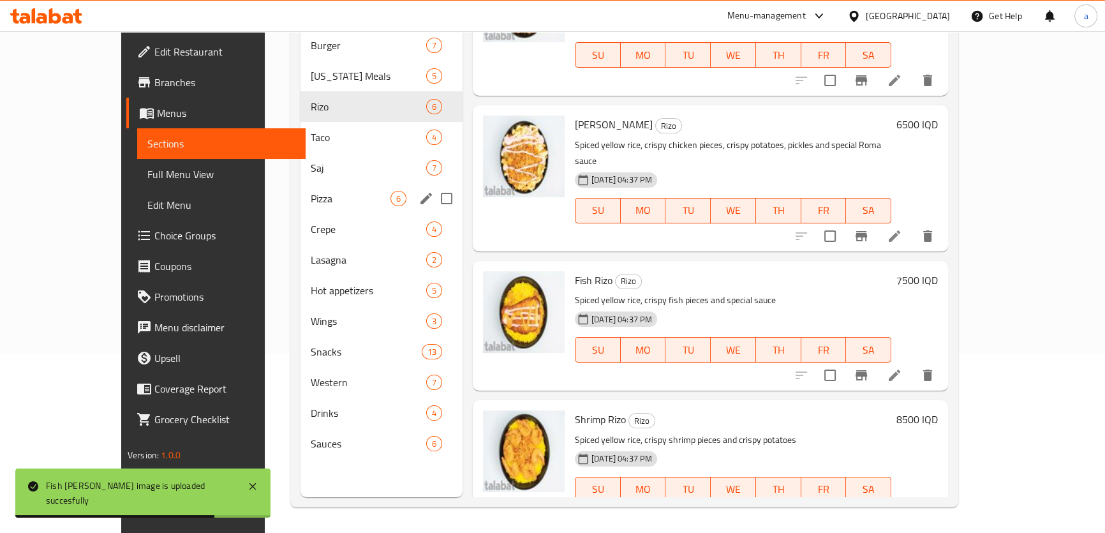
click at [304, 186] on div "Pizza 6" at bounding box center [381, 198] width 162 height 31
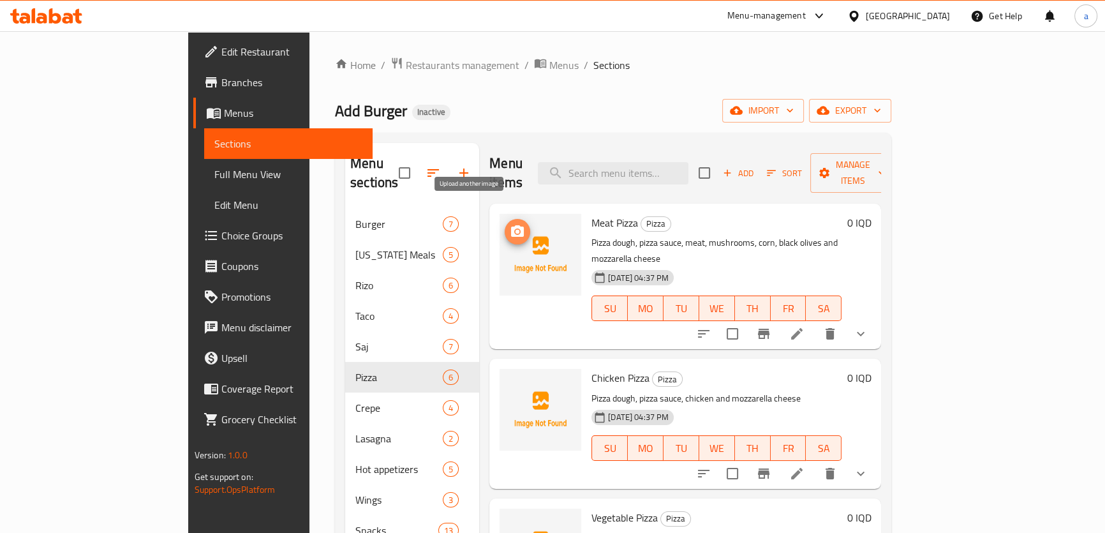
click at [504, 220] on button "upload picture" at bounding box center [517, 232] width 26 height 26
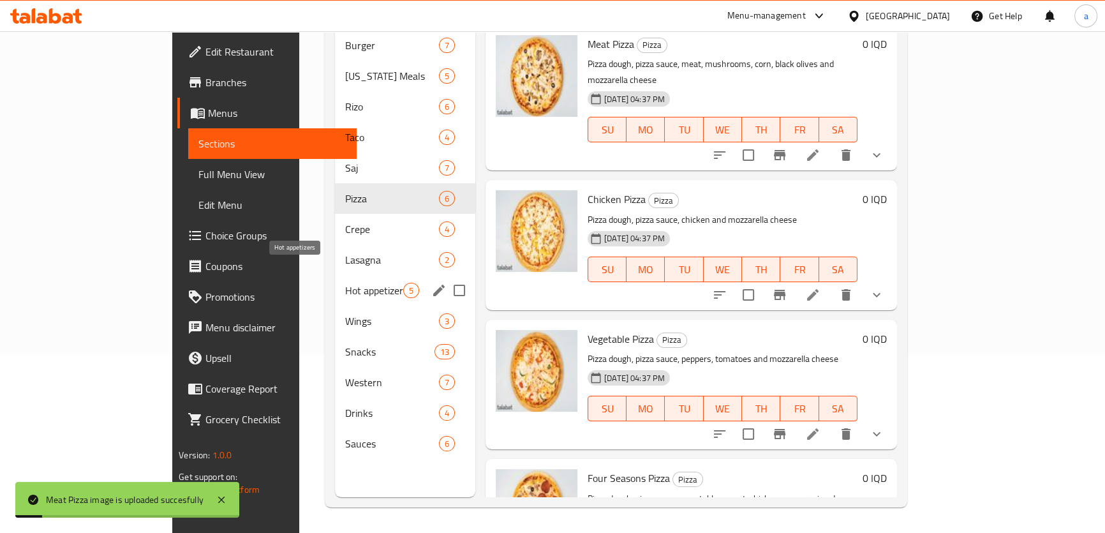
click at [345, 283] on span "Hot appetizers" at bounding box center [374, 290] width 58 height 15
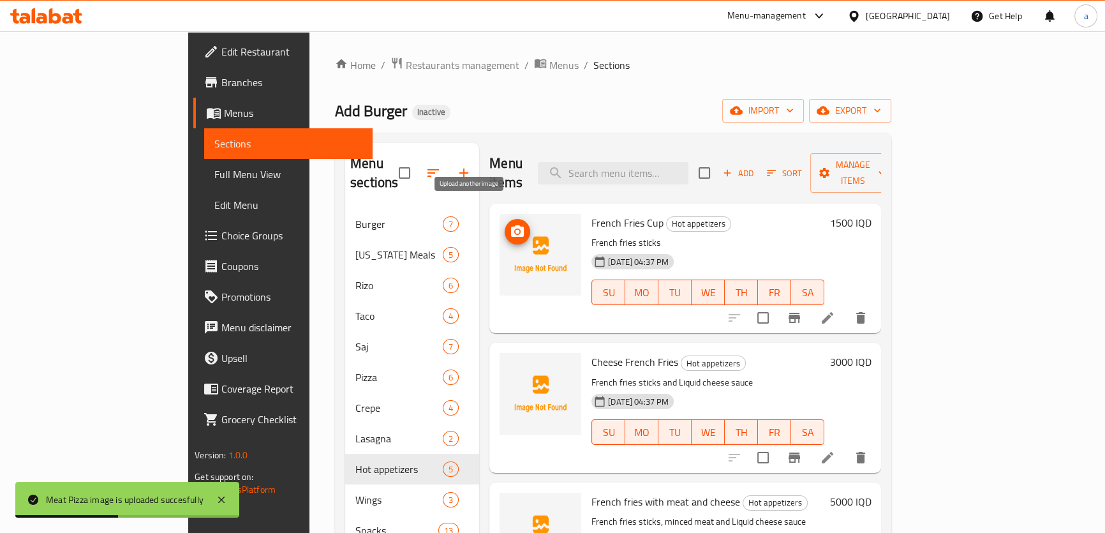
click at [504, 221] on button "upload picture" at bounding box center [517, 232] width 26 height 26
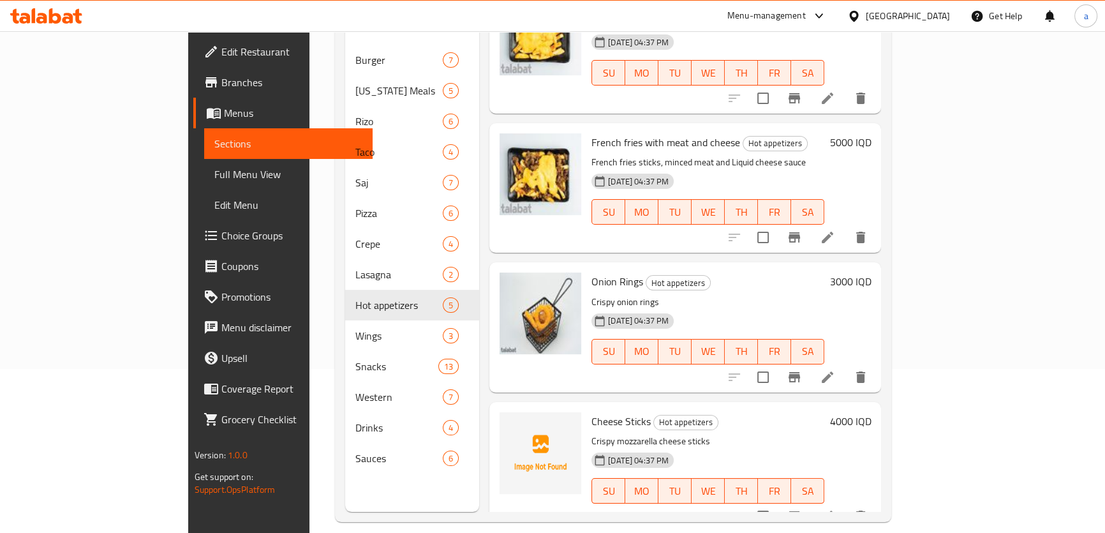
scroll to position [179, 0]
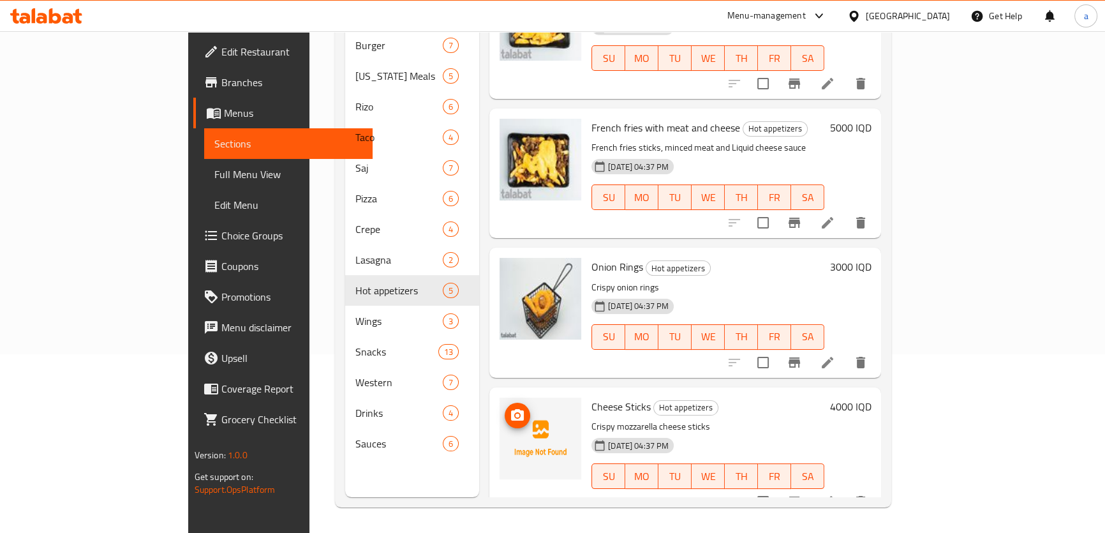
click at [511, 409] on icon "upload picture" at bounding box center [517, 414] width 13 height 11
click at [221, 53] on span "Edit Restaurant" at bounding box center [291, 51] width 141 height 15
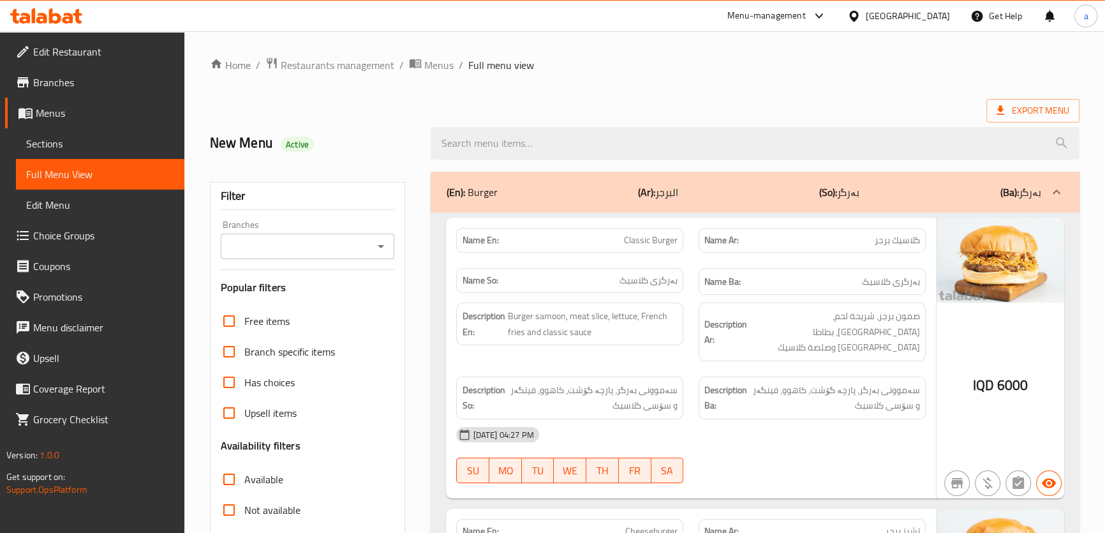
click at [381, 246] on icon "Open" at bounding box center [381, 246] width 6 height 3
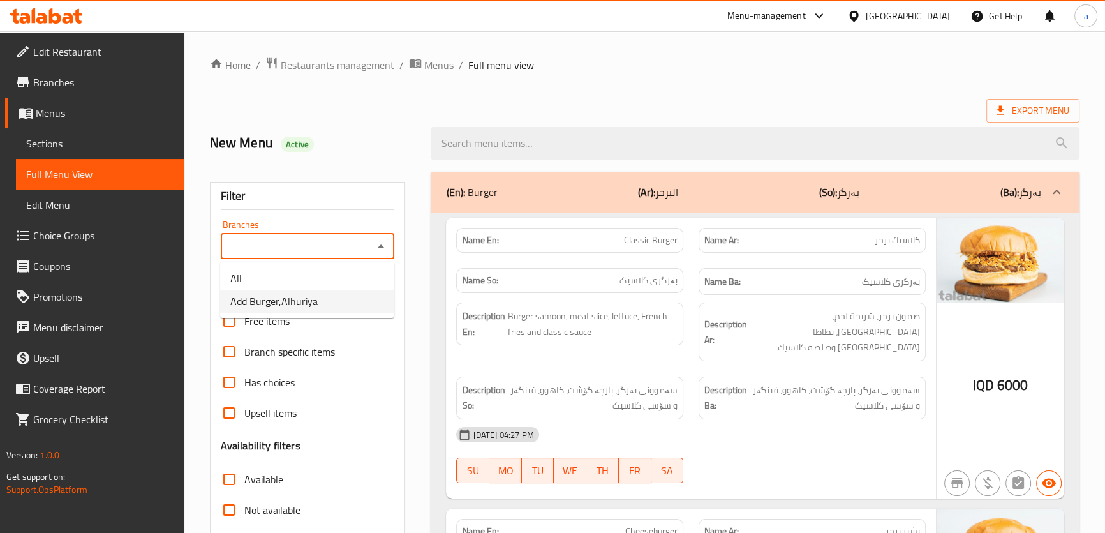
click at [371, 304] on li "Add Burger,Alhuriya" at bounding box center [307, 301] width 174 height 23
type input "Add Burger,Alhuriya"
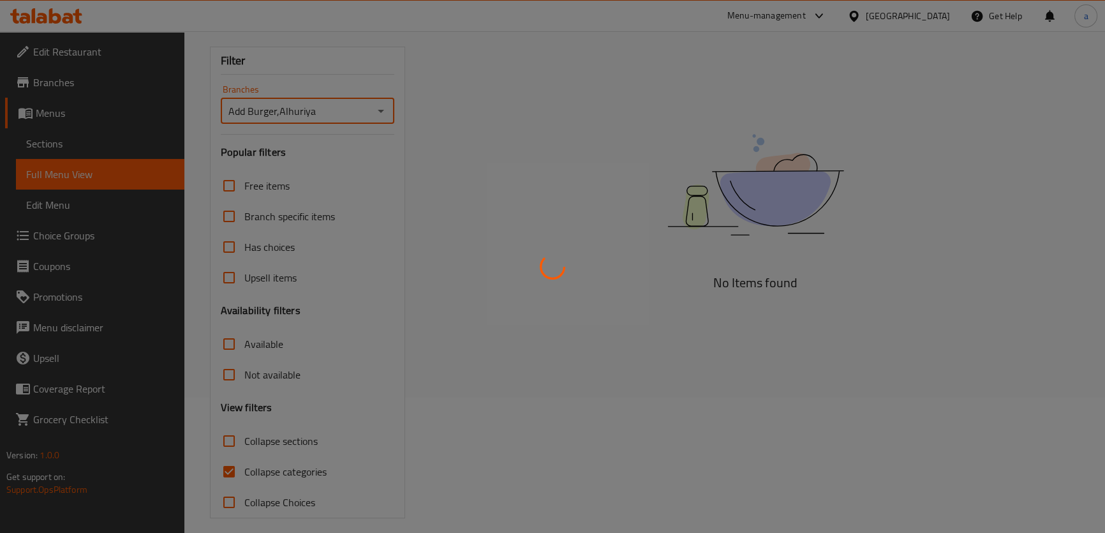
scroll to position [145, 0]
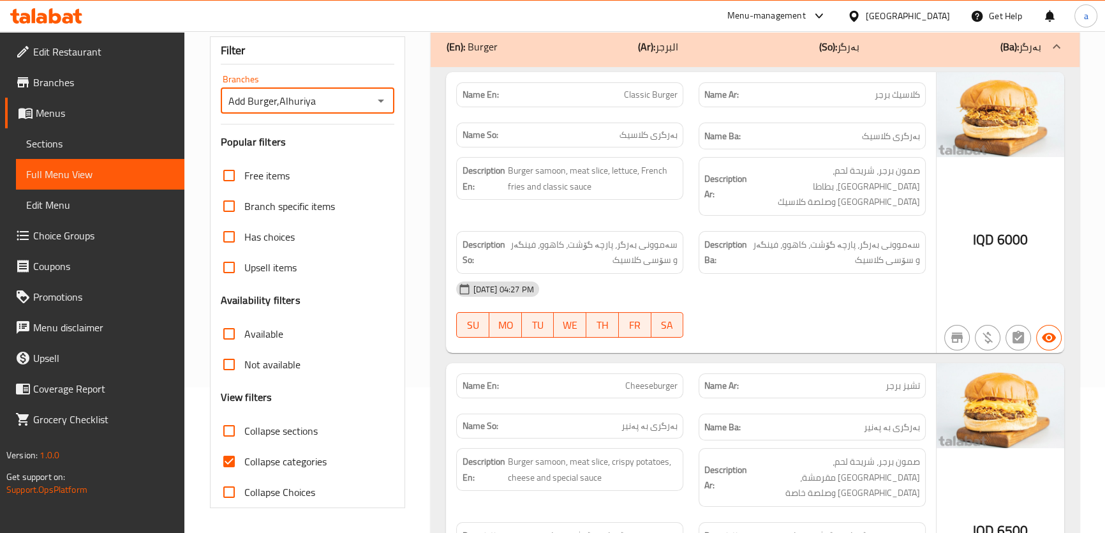
click at [305, 434] on span "Collapse sections" at bounding box center [280, 430] width 73 height 15
click at [244, 434] on input "Collapse sections" at bounding box center [229, 430] width 31 height 31
checkbox input "true"
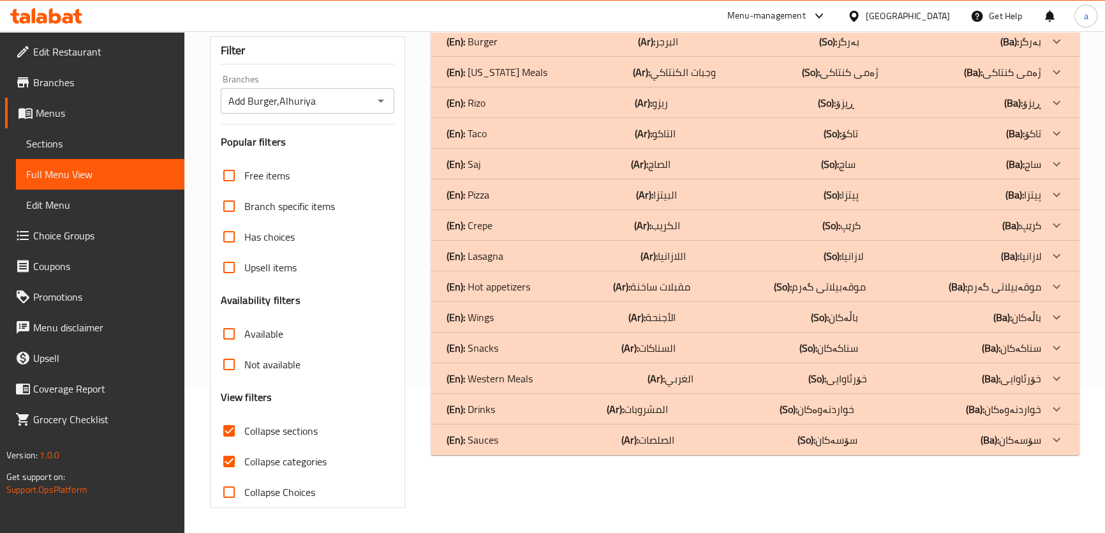
click at [291, 459] on span "Collapse categories" at bounding box center [285, 460] width 82 height 15
click at [244, 459] on input "Collapse categories" at bounding box center [229, 461] width 31 height 31
checkbox input "false"
click at [522, 289] on p "(En): Hot appetizers" at bounding box center [488, 286] width 84 height 15
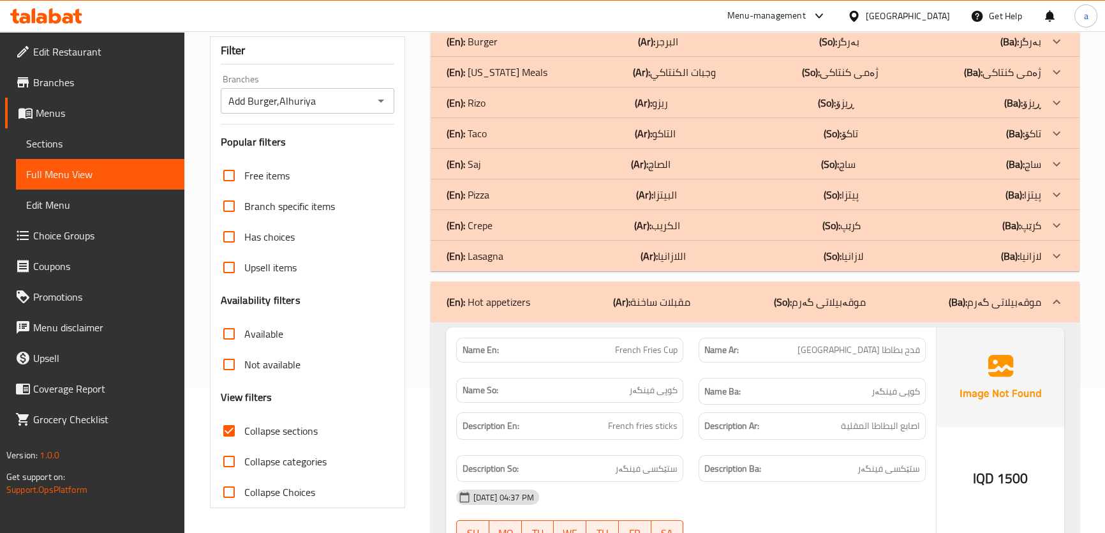
click at [502, 187] on div "(En): Pizza (Ar): البيتزا (So): پیتزا (Ba): پیتزا" at bounding box center [743, 194] width 594 height 15
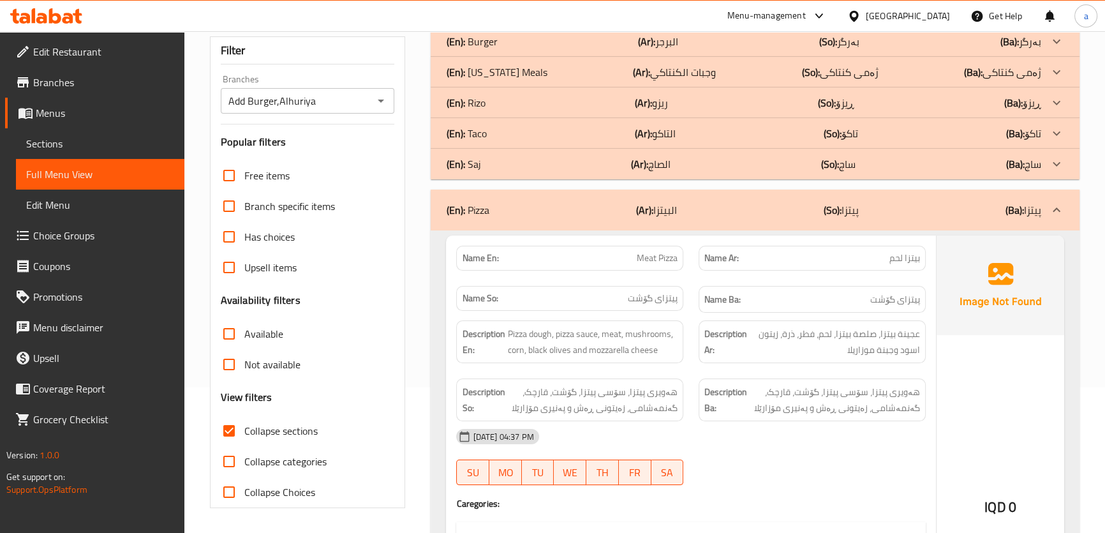
click at [513, 93] on div "(En): [PERSON_NAME] (Ar): ريزو (So): ڕیزۆ (Ba): ڕیزۆ" at bounding box center [754, 102] width 648 height 31
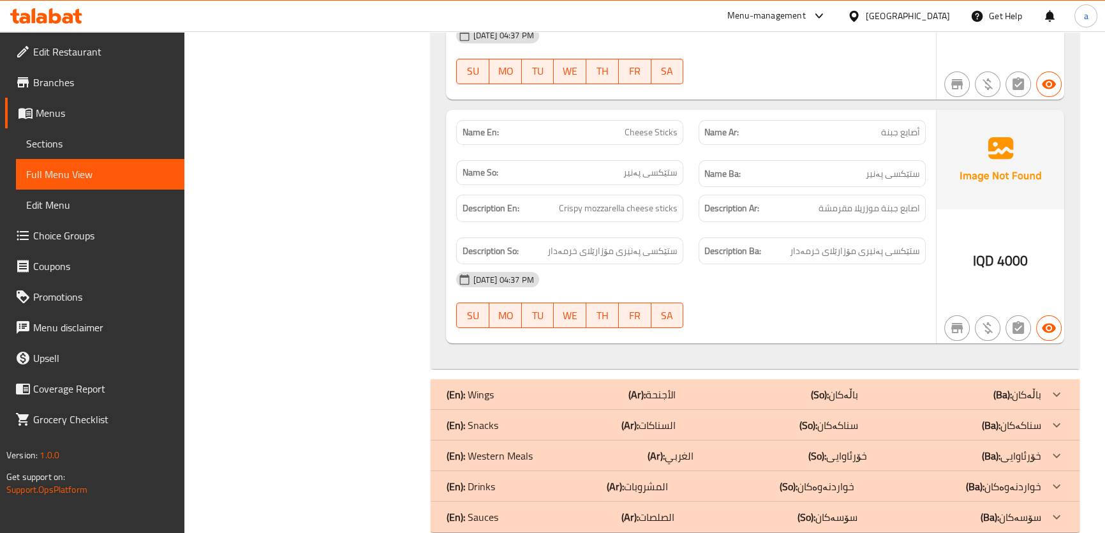
scroll to position [5339, 0]
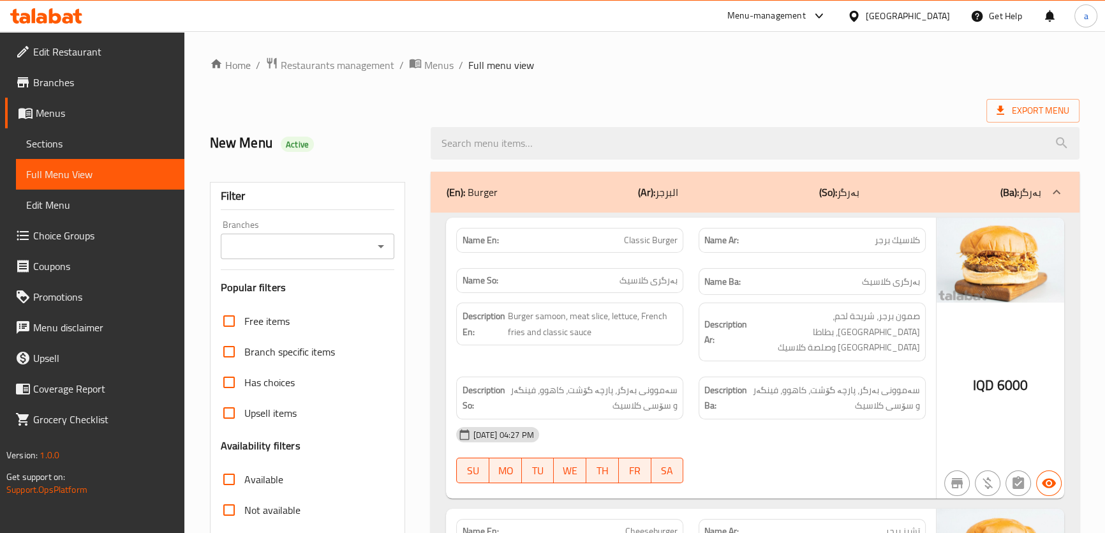
click at [383, 250] on icon "Open" at bounding box center [380, 246] width 15 height 15
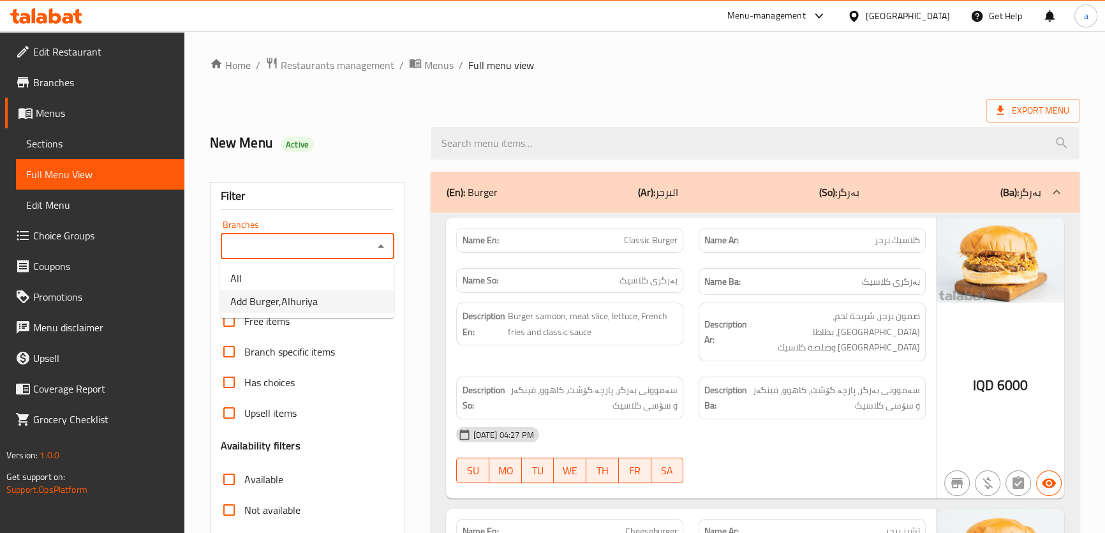
click at [334, 300] on li "Add Burger,Alhuriya" at bounding box center [307, 301] width 174 height 23
type input "Add Burger,Alhuriya"
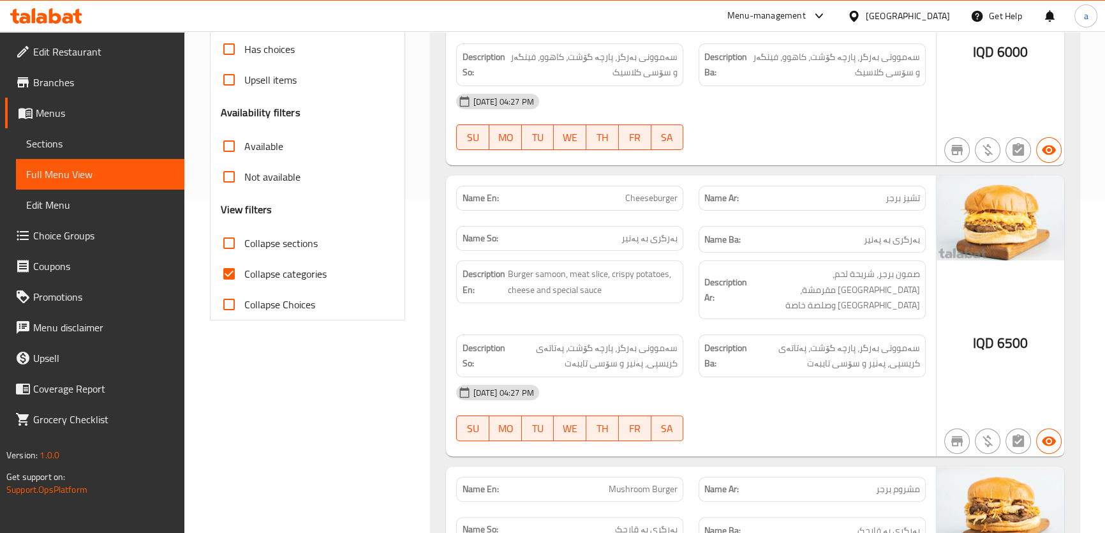
scroll to position [386, 0]
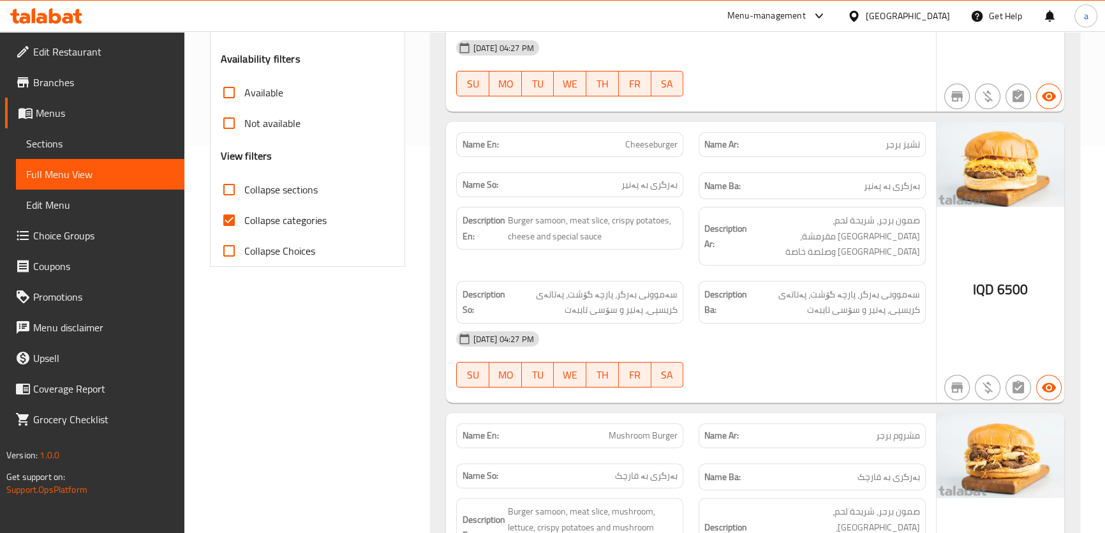
click at [272, 222] on span "Collapse categories" at bounding box center [285, 219] width 82 height 15
click at [244, 222] on input "Collapse categories" at bounding box center [229, 220] width 31 height 31
checkbox input "false"
click at [292, 193] on span "Collapse sections" at bounding box center [280, 189] width 73 height 15
click at [244, 193] on input "Collapse sections" at bounding box center [229, 189] width 31 height 31
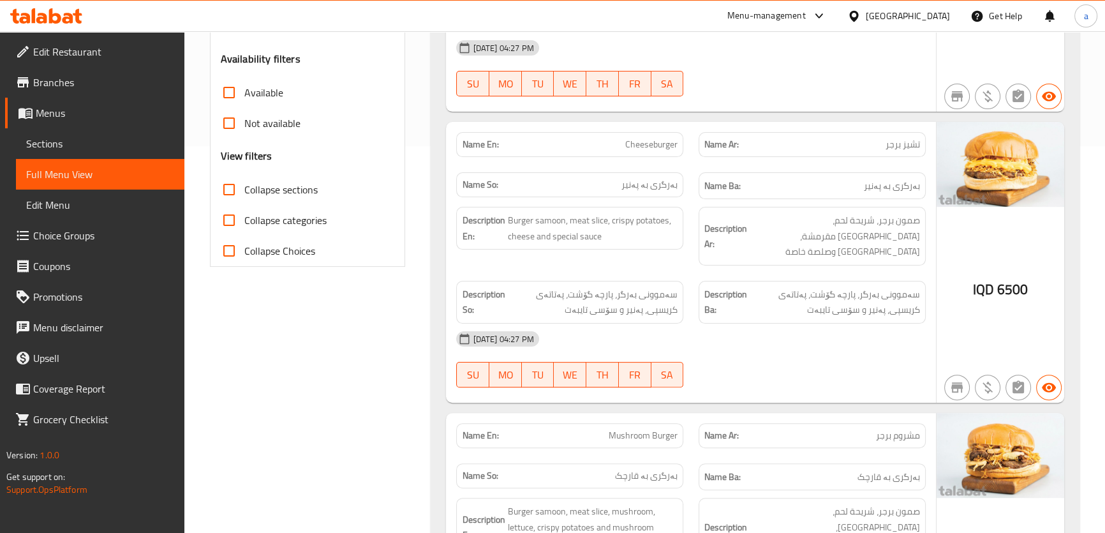
checkbox input "true"
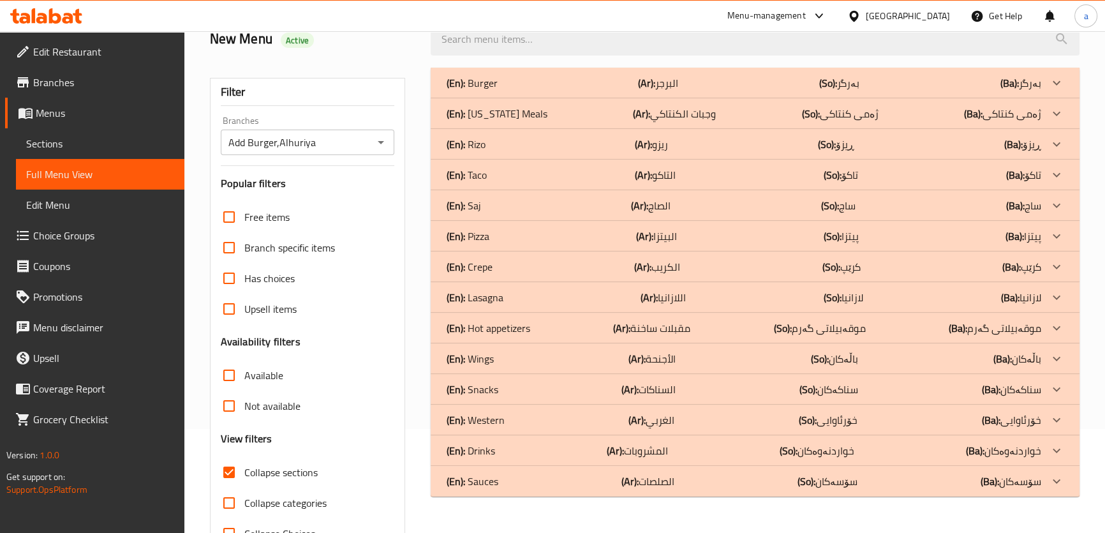
scroll to position [145, 0]
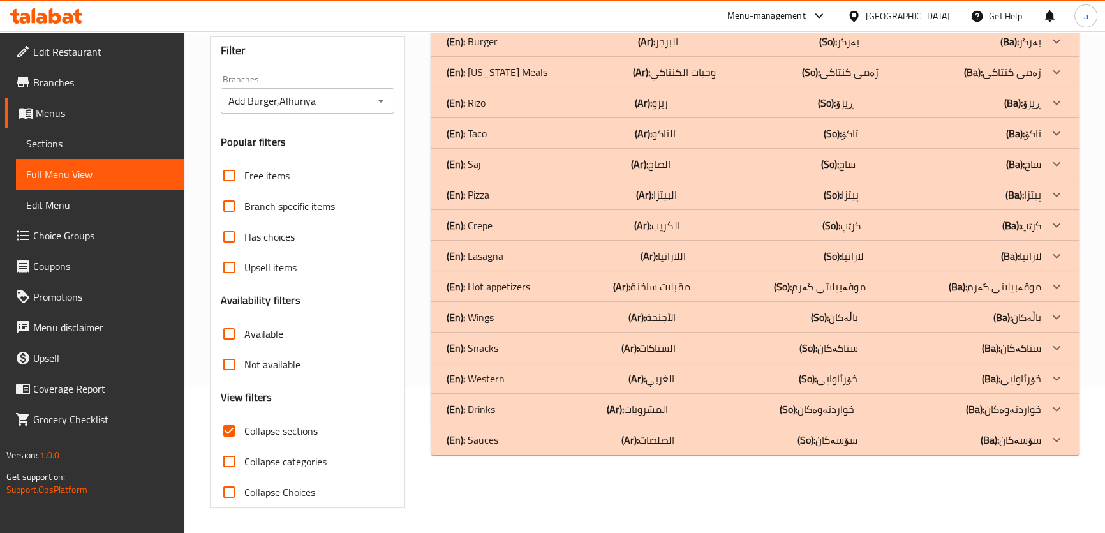
click at [517, 284] on p "(En): Hot appetizers" at bounding box center [488, 286] width 84 height 15
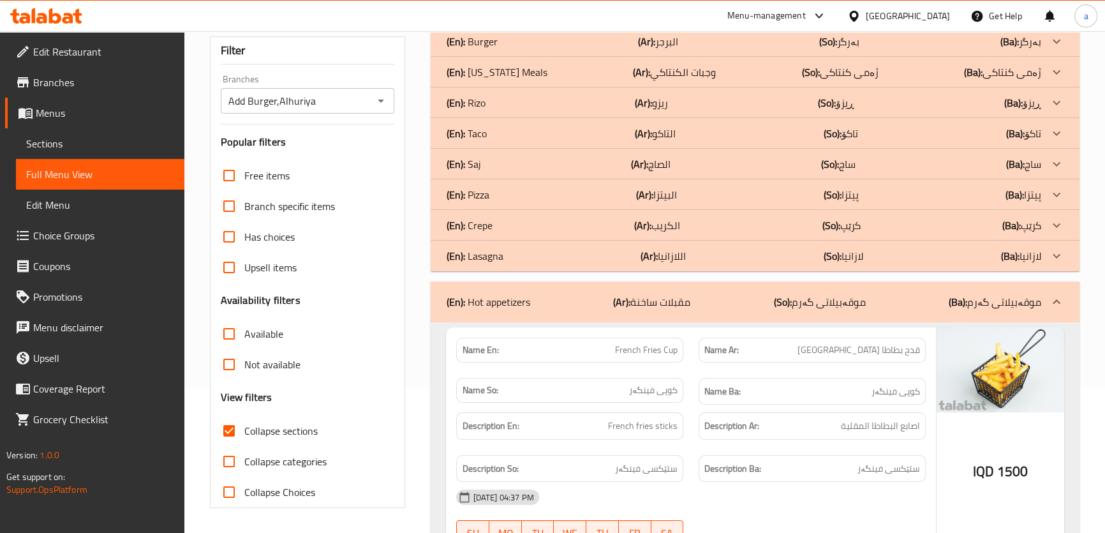
click at [498, 193] on div "(En): Pizza (Ar): البيتزا (So): پیتزا (Ba): پیتزا" at bounding box center [743, 194] width 594 height 15
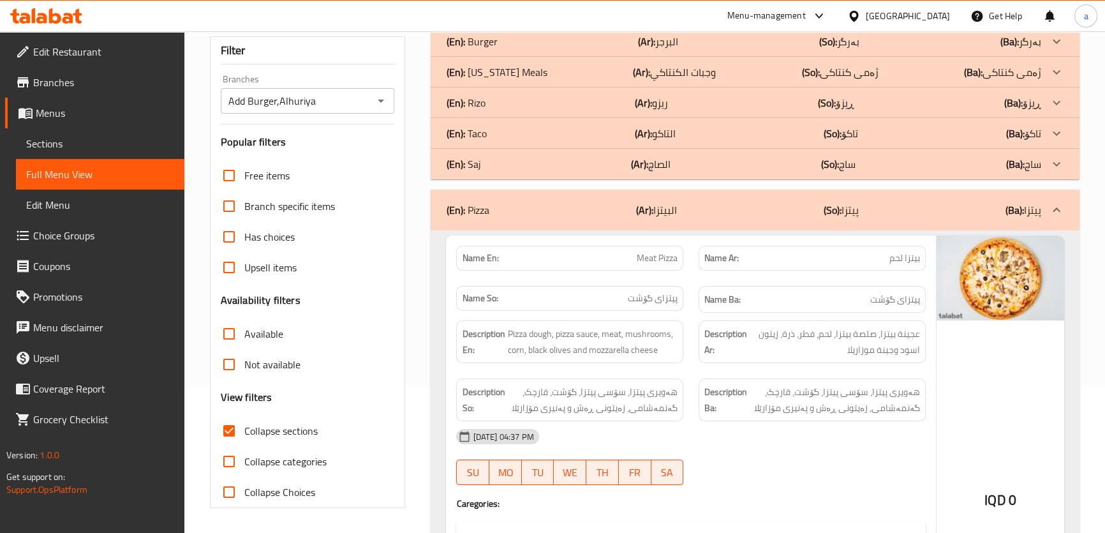
click at [511, 93] on div "(En): [PERSON_NAME] (Ar): ريزو (So): ڕیزۆ (Ba): ڕیزۆ" at bounding box center [754, 102] width 648 height 31
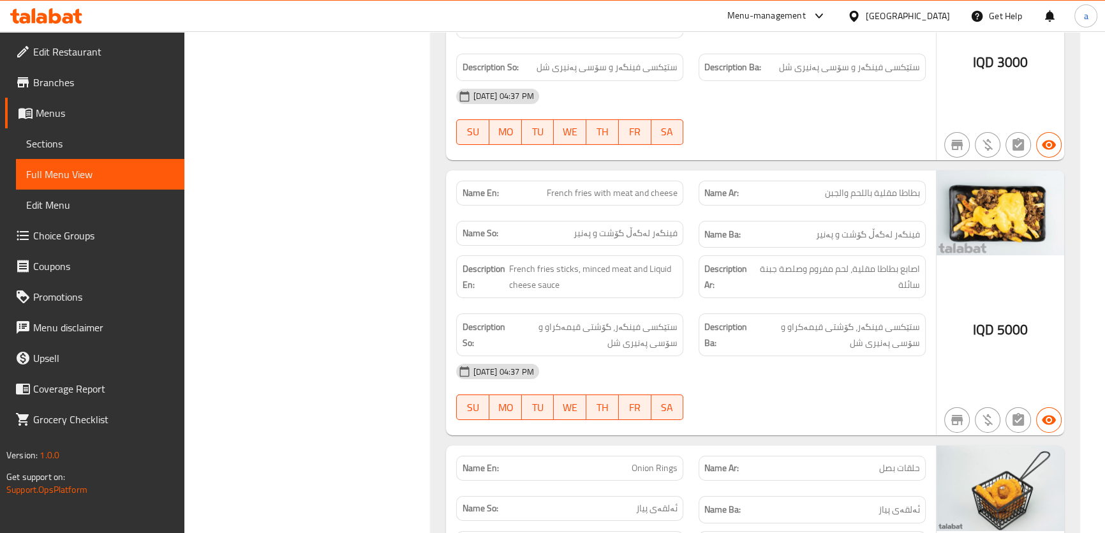
scroll to position [5919, 0]
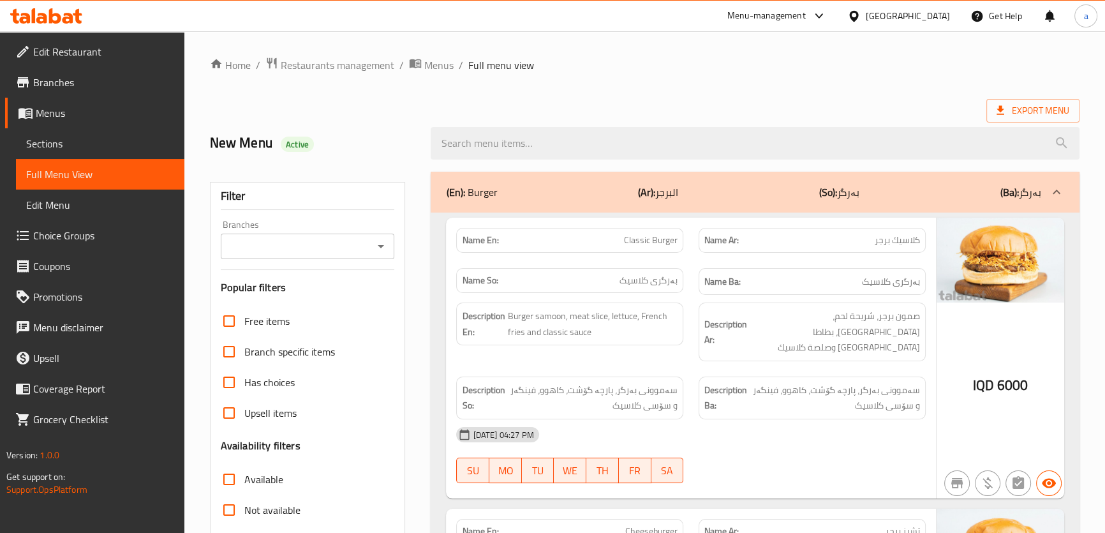
scroll to position [193, 0]
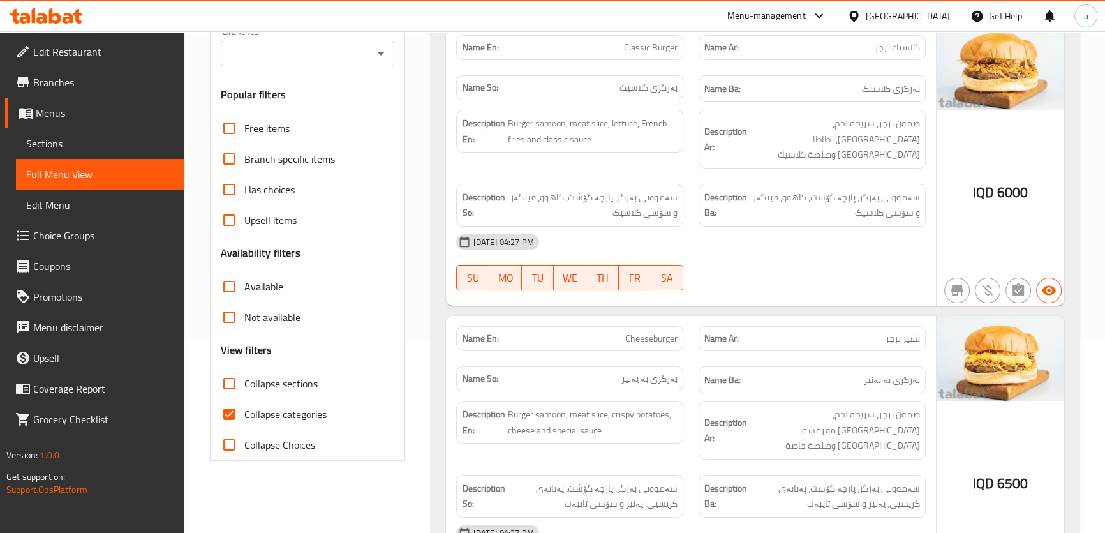
click at [249, 382] on span "Collapse sections" at bounding box center [280, 383] width 73 height 15
click at [244, 382] on input "Collapse sections" at bounding box center [229, 383] width 31 height 31
checkbox input "true"
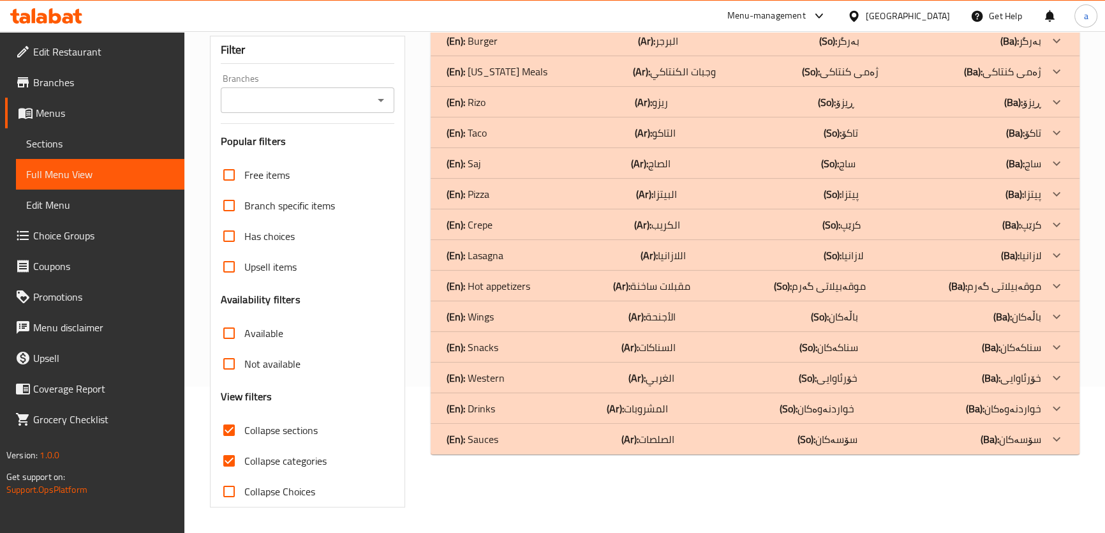
click at [238, 445] on input "Collapse categories" at bounding box center [229, 460] width 31 height 31
checkbox input "false"
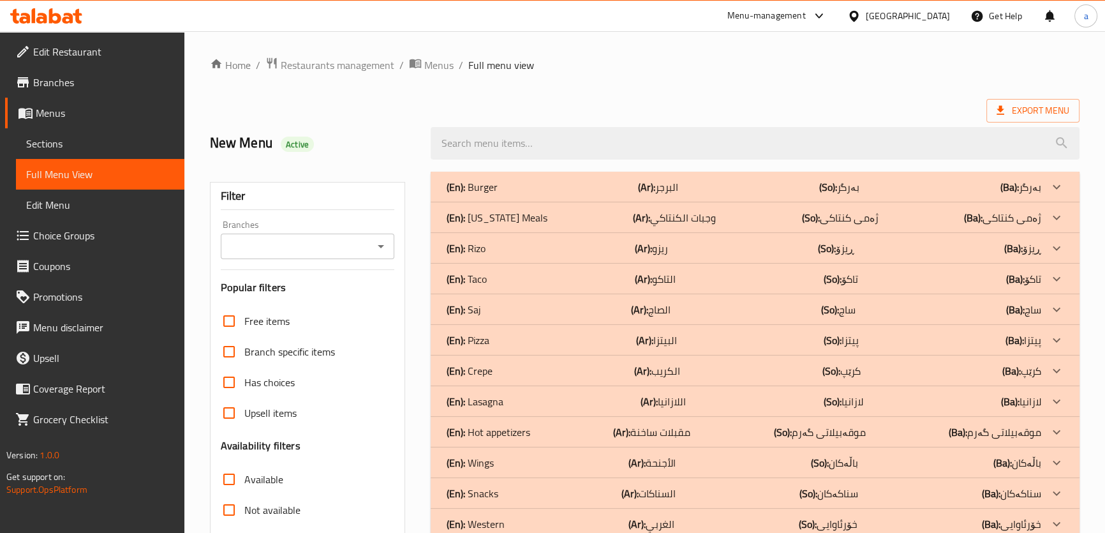
click at [385, 252] on icon "Open" at bounding box center [380, 246] width 15 height 15
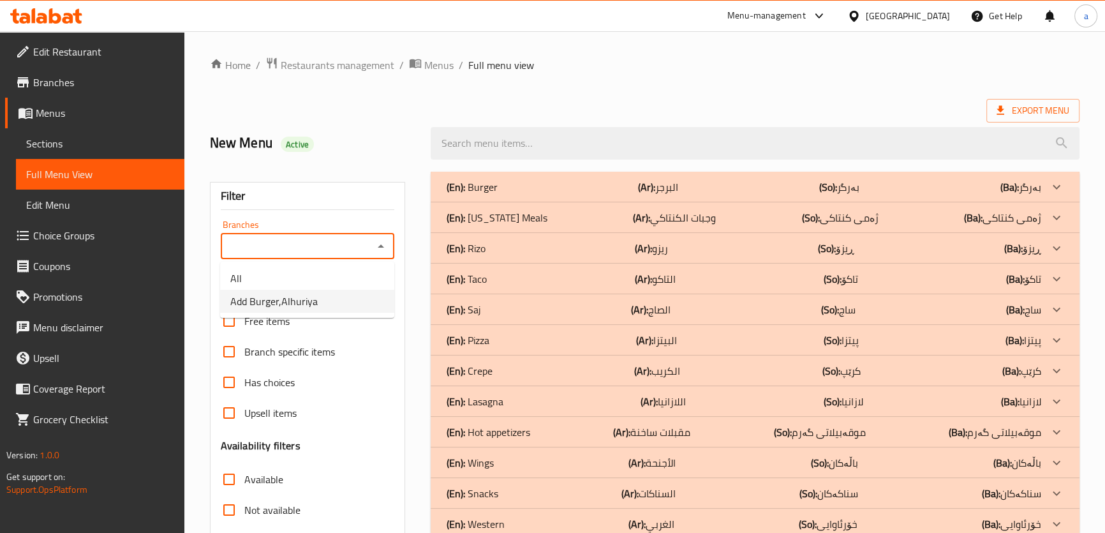
click at [344, 310] on li "Add Burger,Alhuriya" at bounding box center [307, 301] width 174 height 23
type input "Add Burger,Alhuriya"
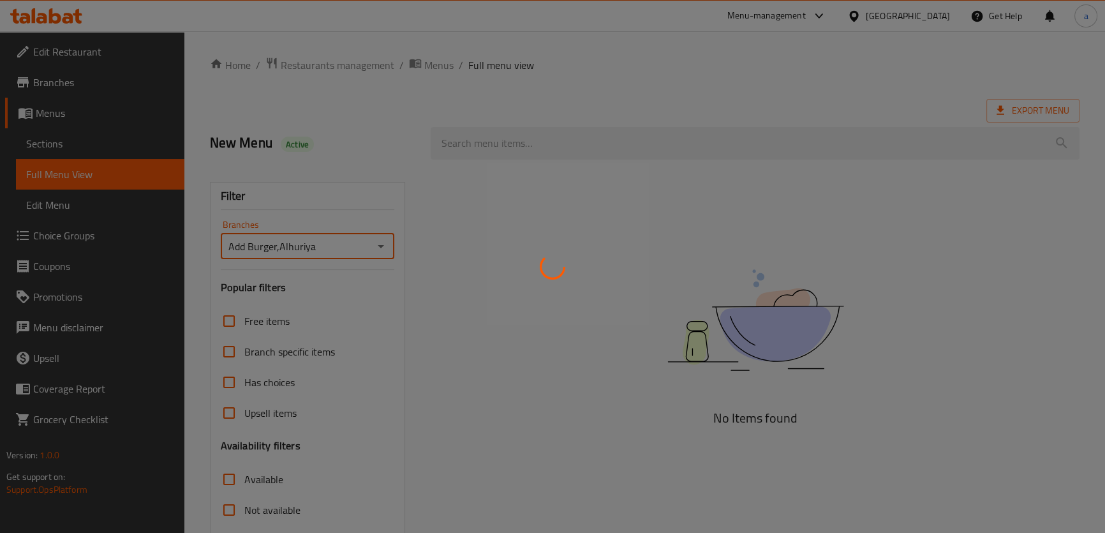
scroll to position [145, 0]
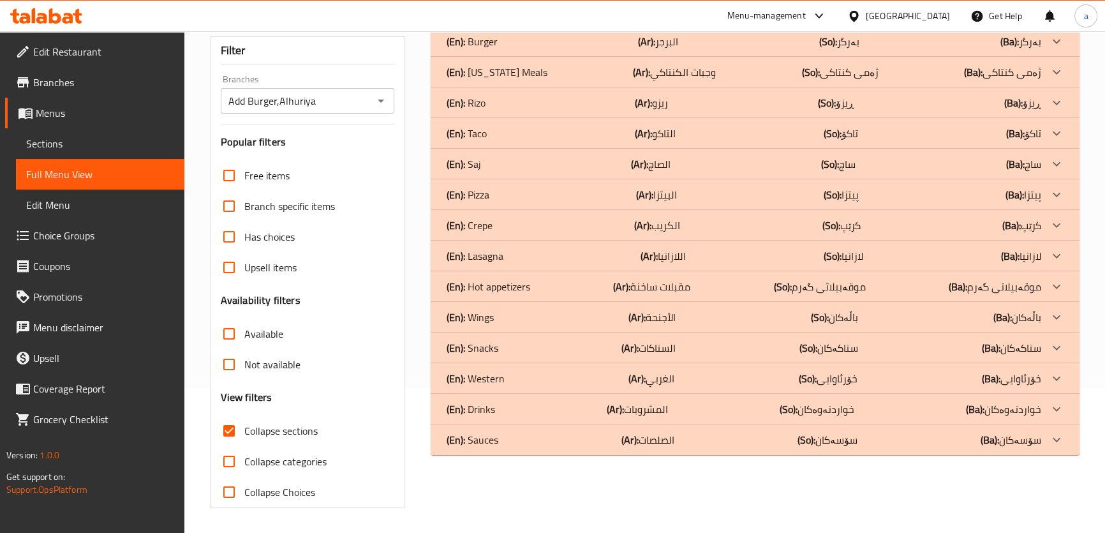
click at [540, 287] on div "(En): Hot appetizers (Ar): مقبلات ساخنة (So): موقەبیلاتی گەرم (Ba): موقەبیلاتی …" at bounding box center [743, 286] width 594 height 15
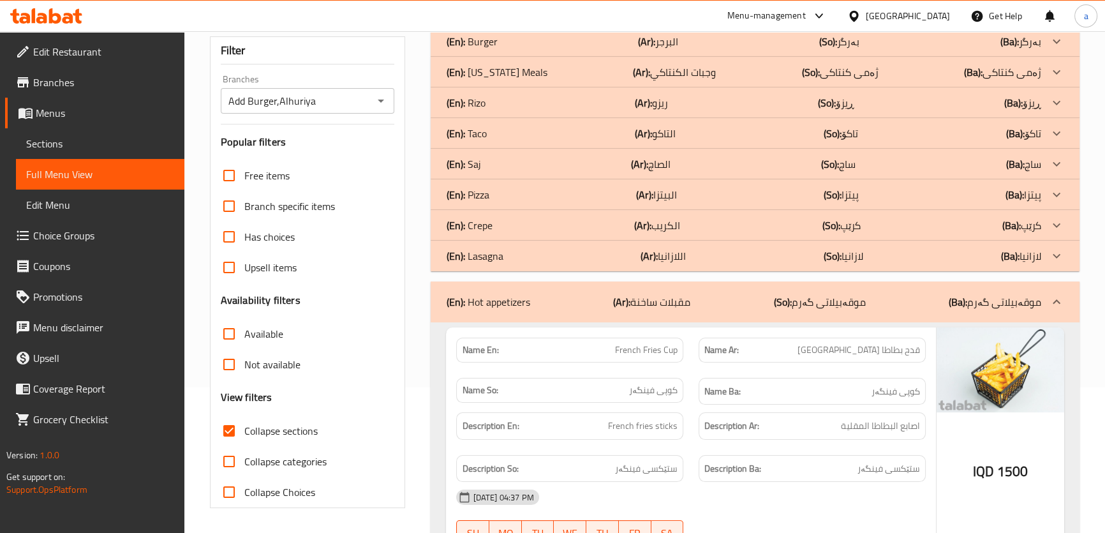
click at [511, 191] on div "(En): Pizza (Ar): البيتزا (So): پیتزا (Ba): پیتزا" at bounding box center [743, 194] width 594 height 15
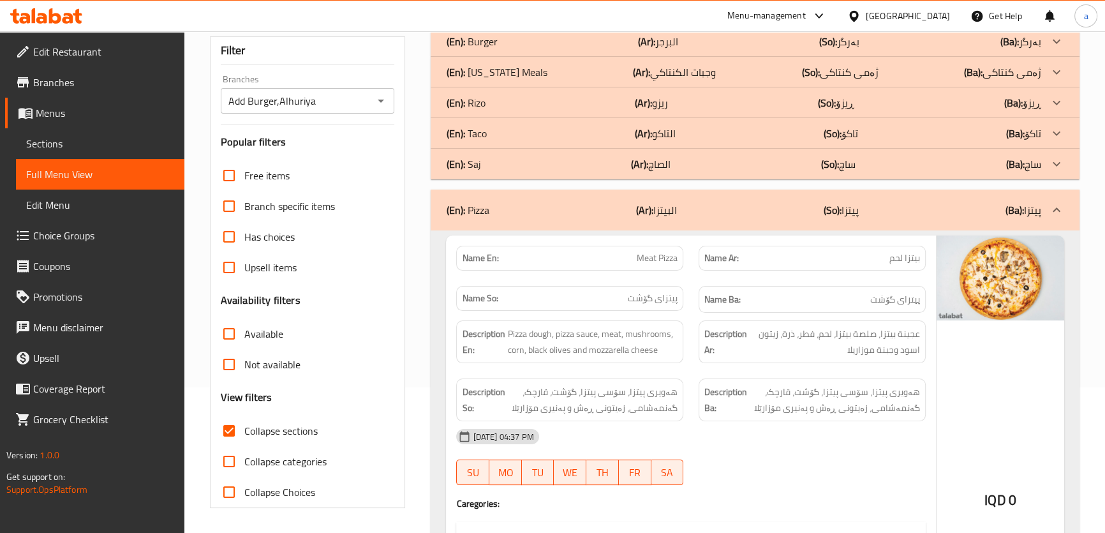
click at [522, 98] on div "(En): [PERSON_NAME] (Ar): ريزو (So): ڕیزۆ (Ba): ڕیزۆ" at bounding box center [743, 102] width 594 height 15
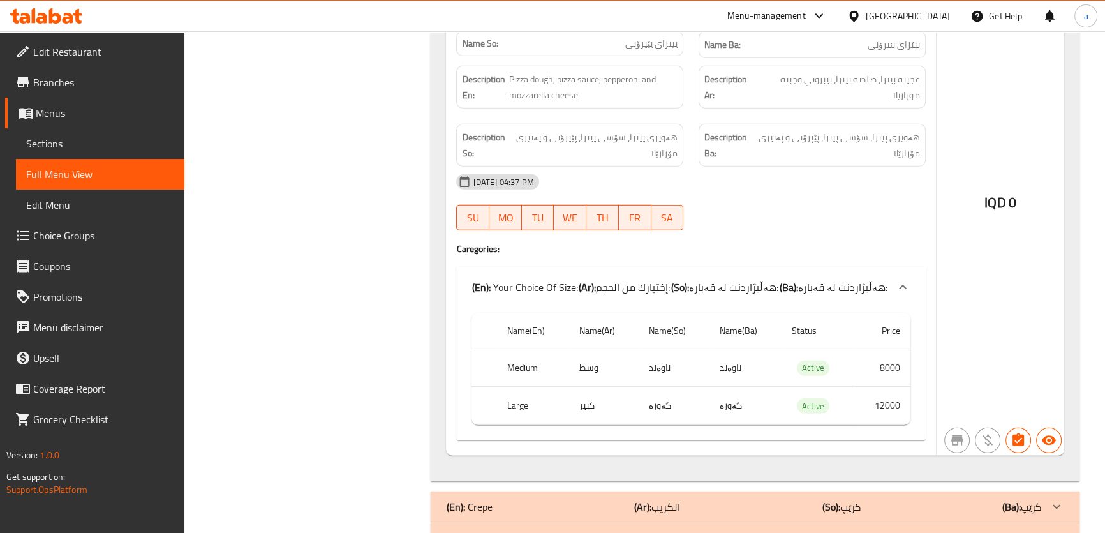
scroll to position [4203, 0]
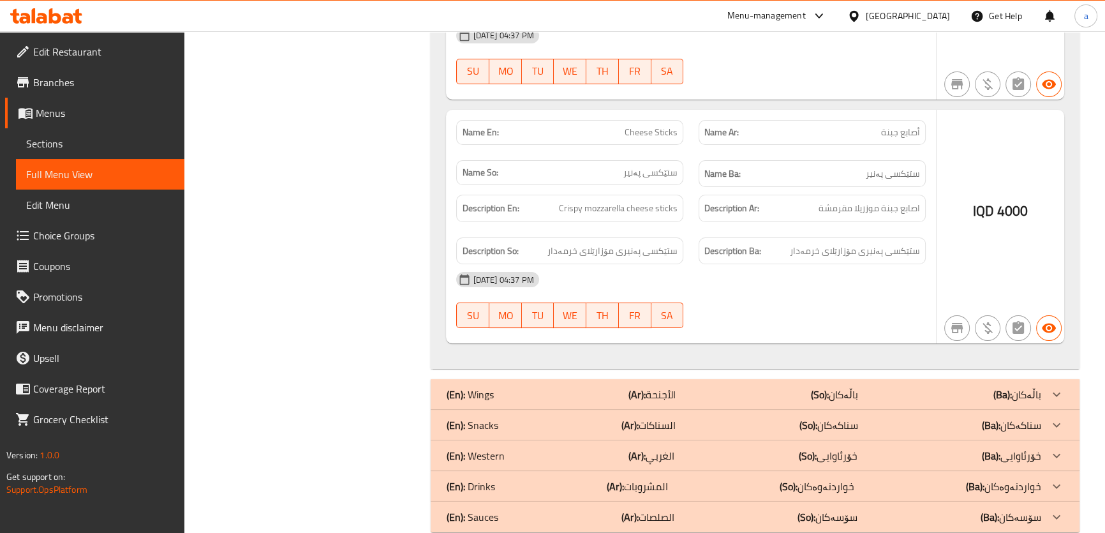
scroll to position [5919, 0]
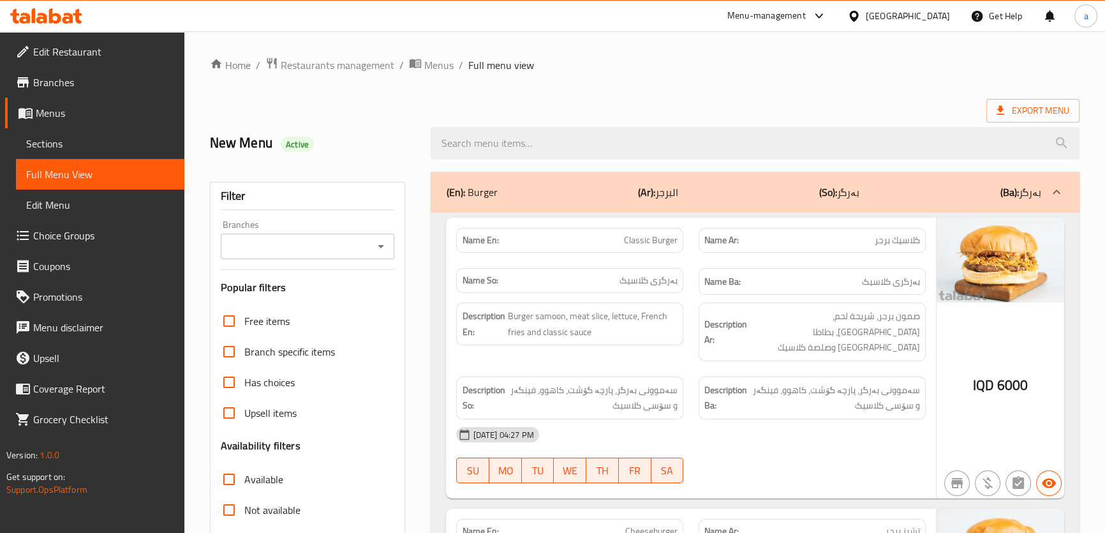
click at [374, 254] on div at bounding box center [380, 246] width 17 height 18
click at [379, 254] on button "Open" at bounding box center [381, 246] width 18 height 18
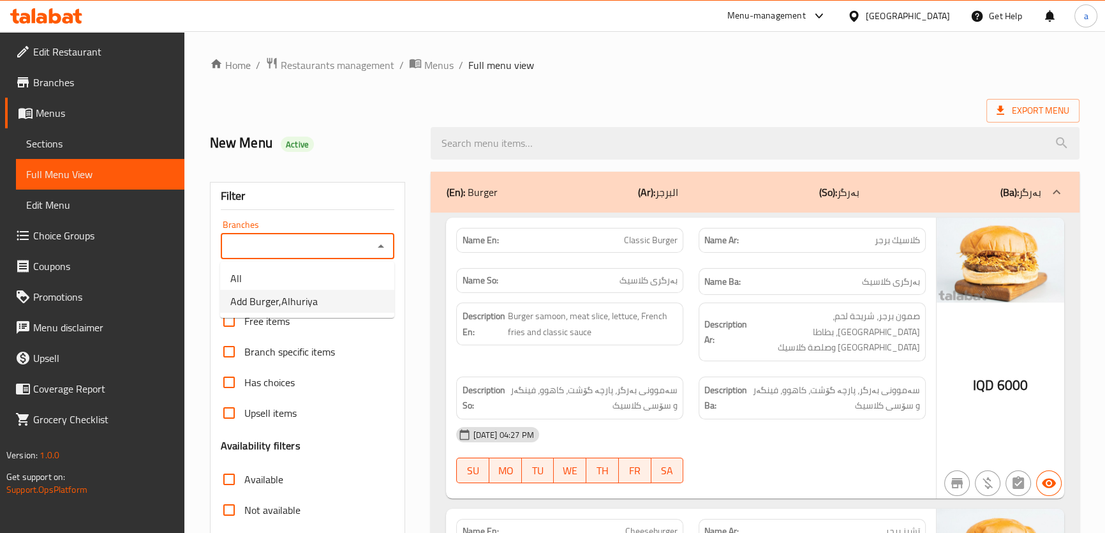
click at [342, 305] on li "Add Burger,Alhuriya" at bounding box center [307, 301] width 174 height 23
type input "Add Burger,Alhuriya"
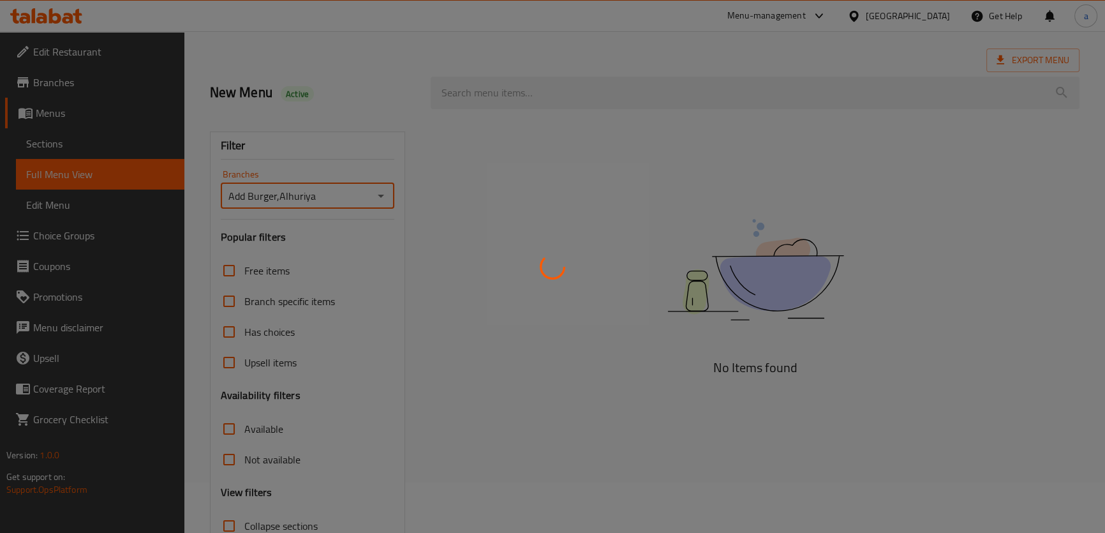
scroll to position [145, 0]
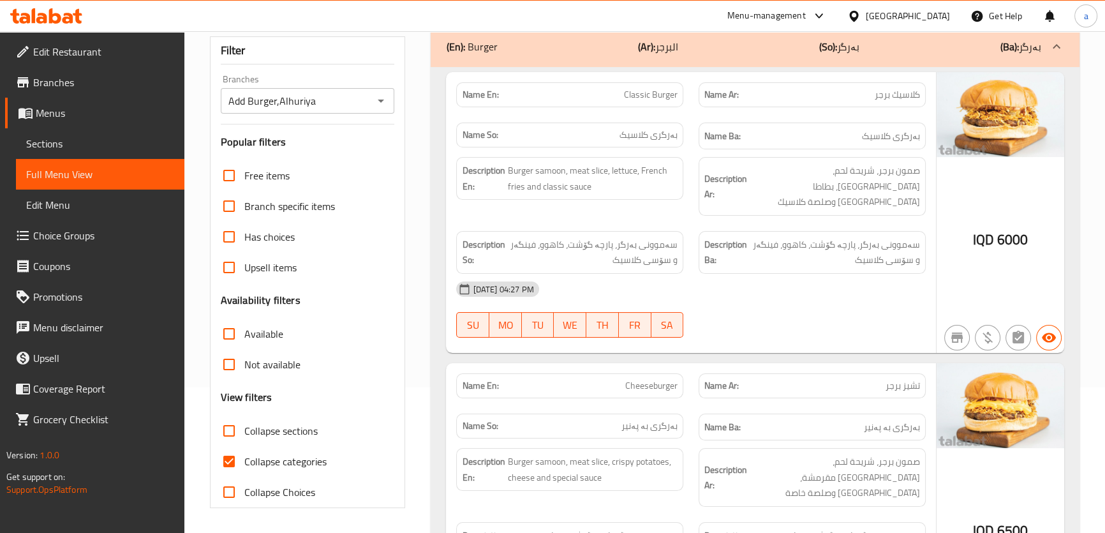
click at [280, 469] on span "Collapse categories" at bounding box center [285, 460] width 82 height 15
click at [244, 469] on input "Collapse categories" at bounding box center [229, 461] width 31 height 31
checkbox input "false"
click at [305, 434] on span "Collapse sections" at bounding box center [280, 430] width 73 height 15
click at [244, 434] on input "Collapse sections" at bounding box center [229, 430] width 31 height 31
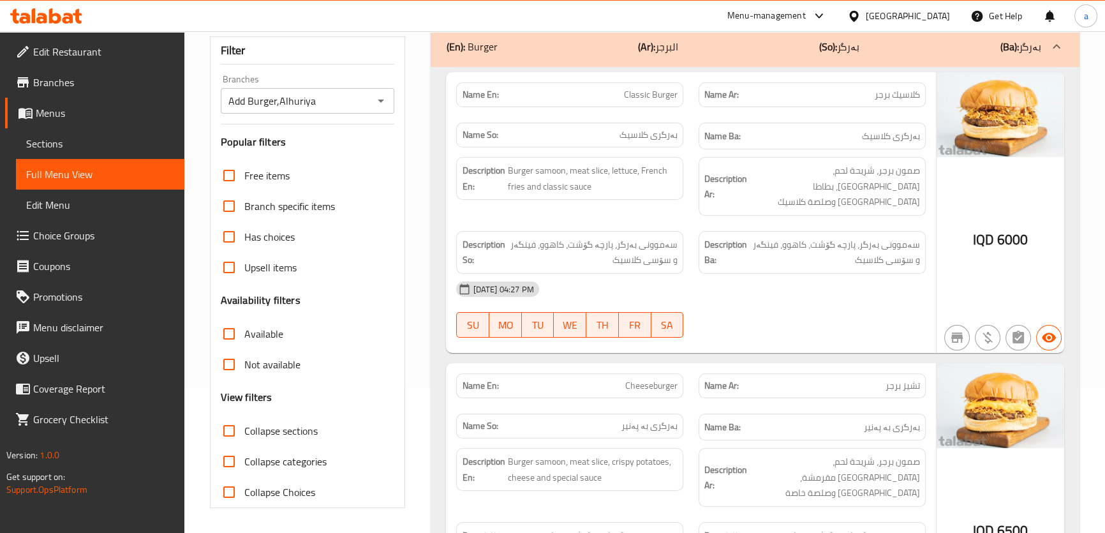
checkbox input "true"
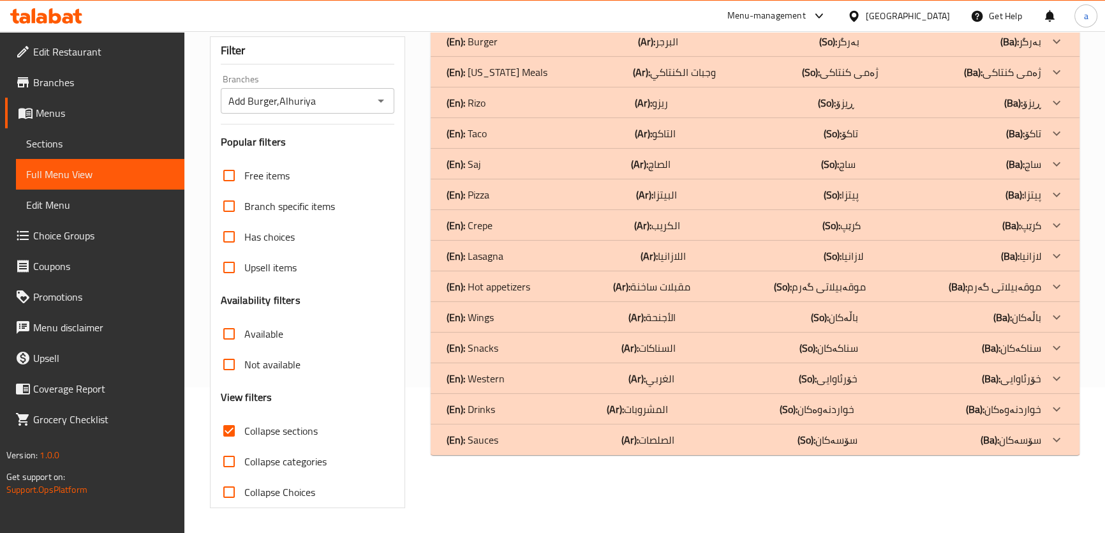
click at [573, 295] on div "(En): Hot appetizers (Ar): مقبلات ساخنة (So): موقەبیلاتی گەرم (Ba): موقەبیلاتی …" at bounding box center [754, 286] width 648 height 31
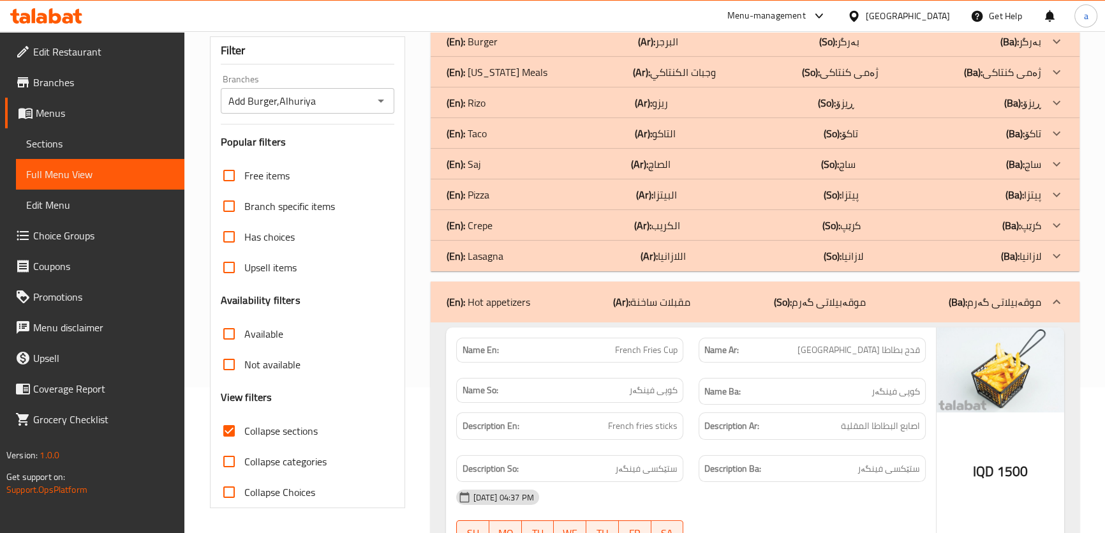
click at [554, 191] on div "(En): Pizza (Ar): البيتزا (So): پیتزا (Ba): پیتزا" at bounding box center [743, 194] width 594 height 15
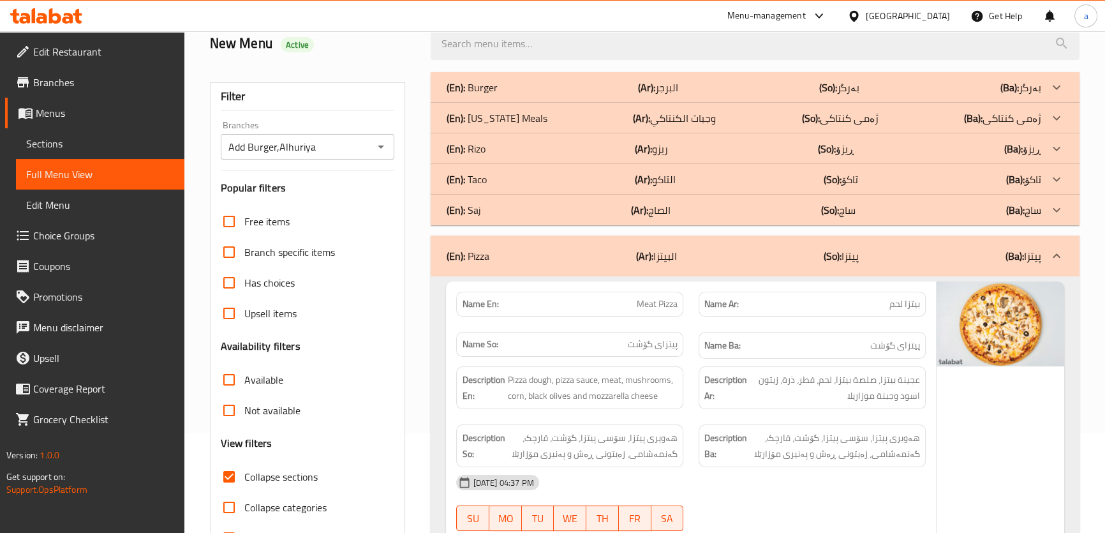
scroll to position [0, 0]
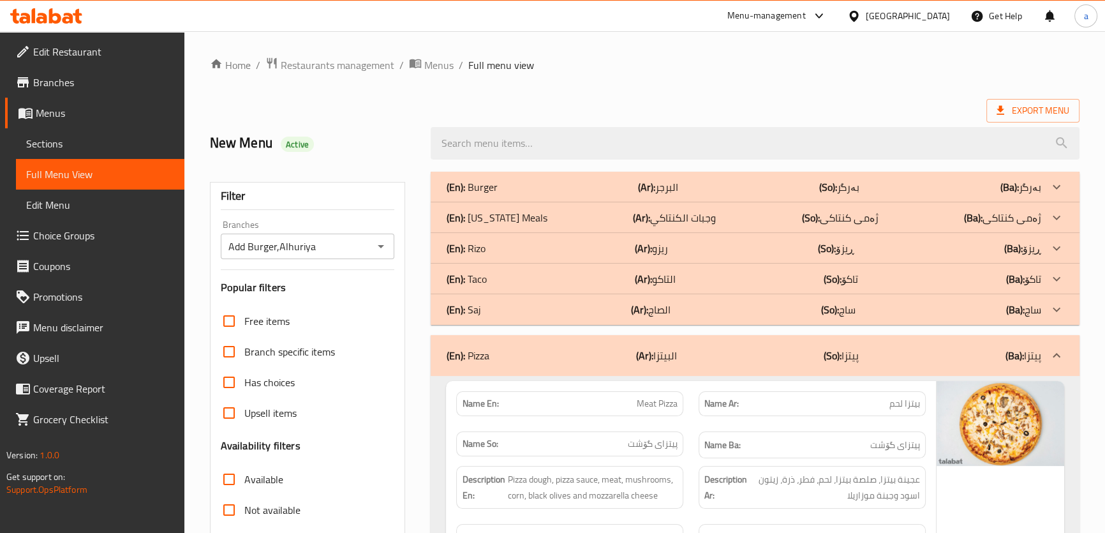
click at [564, 253] on div "(En): [PERSON_NAME] (Ar): ريزو (So): ڕیزۆ (Ba): ڕیزۆ" at bounding box center [743, 247] width 594 height 15
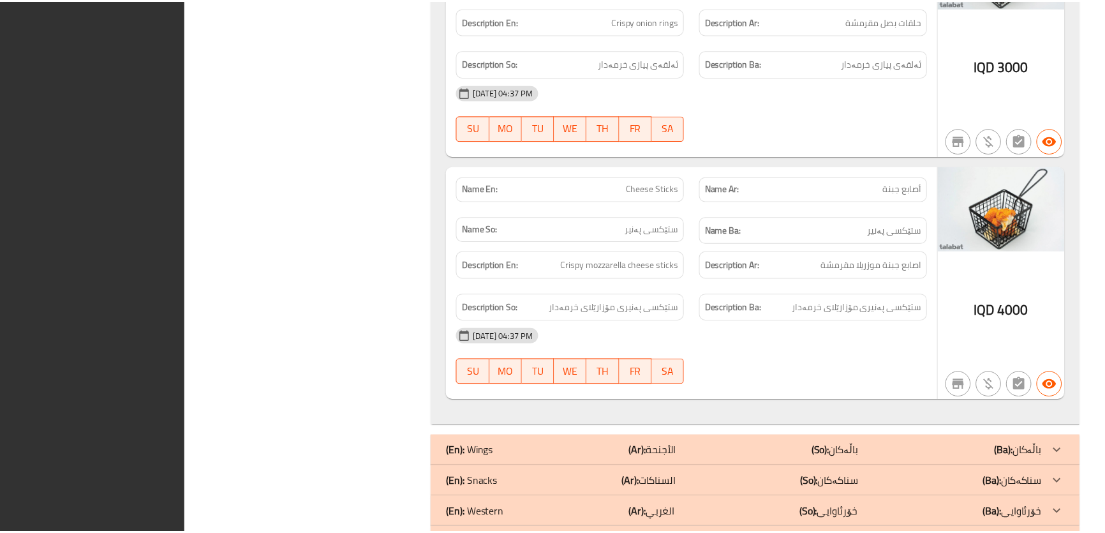
scroll to position [6112, 0]
